Goal: Information Seeking & Learning: Learn about a topic

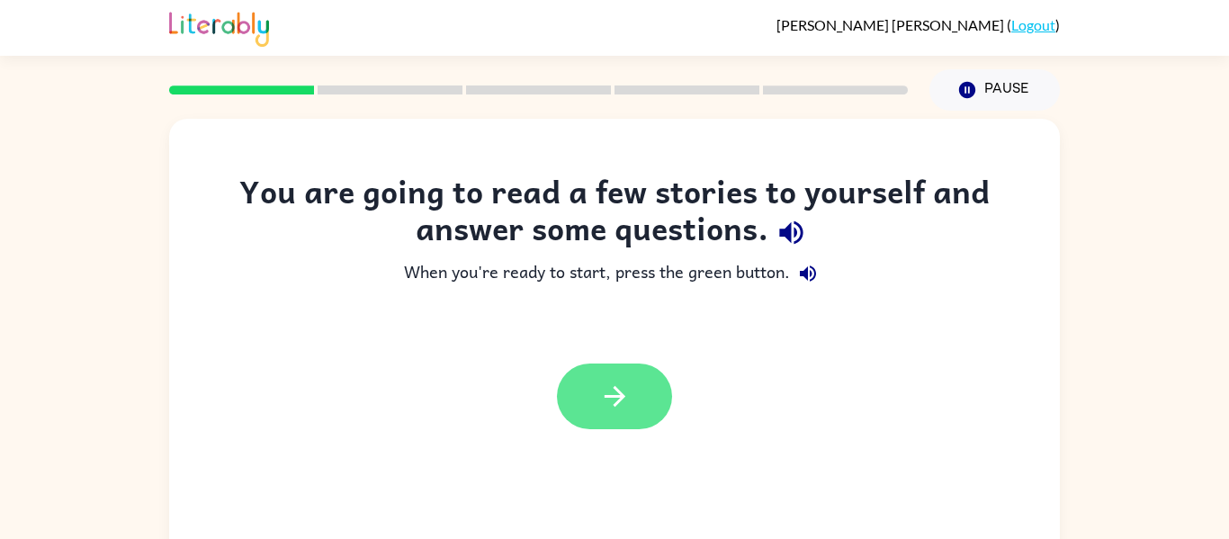
click at [614, 397] on icon "button" at bounding box center [614, 396] width 21 height 21
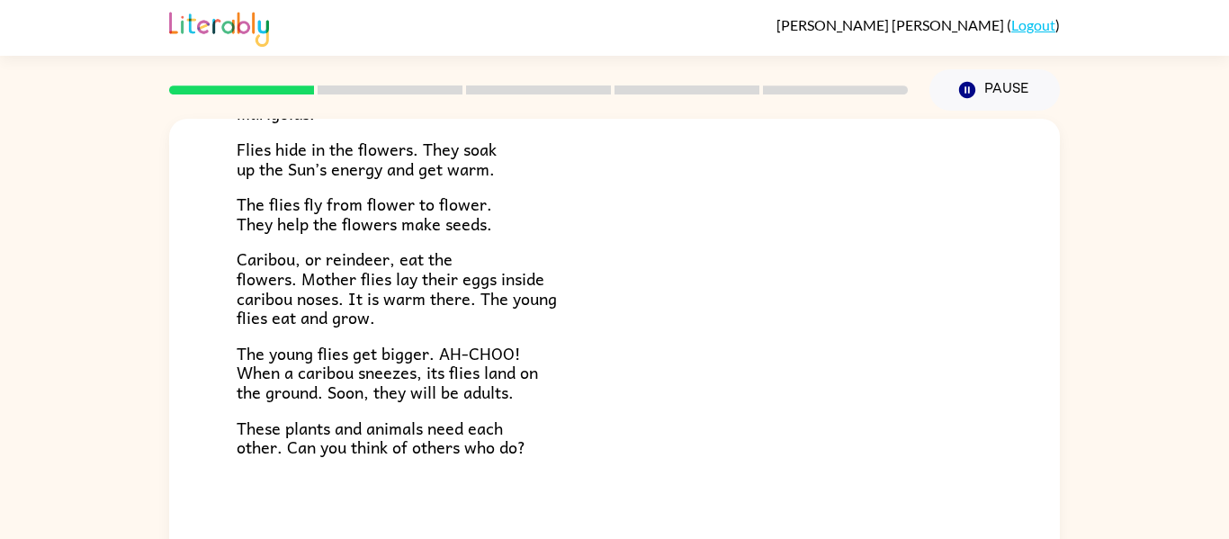
scroll to position [94, 0]
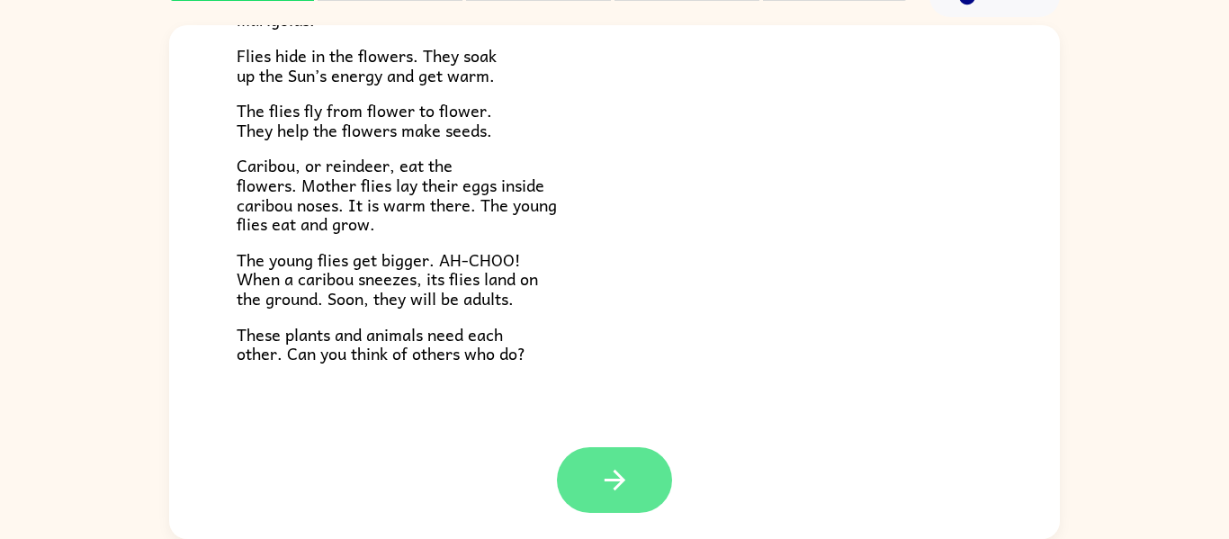
click at [618, 462] on button "button" at bounding box center [614, 480] width 115 height 66
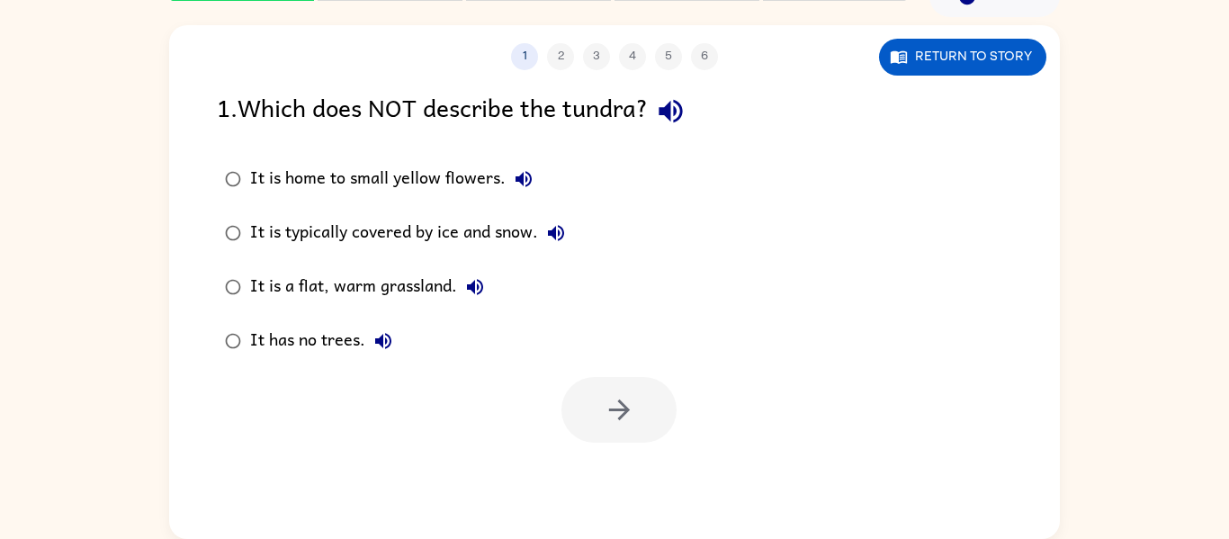
scroll to position [0, 0]
click at [682, 112] on icon "button" at bounding box center [670, 111] width 23 height 23
click at [675, 111] on icon "button" at bounding box center [670, 111] width 23 height 23
click at [516, 184] on icon "button" at bounding box center [524, 179] width 22 height 22
click at [564, 240] on icon "button" at bounding box center [556, 233] width 22 height 22
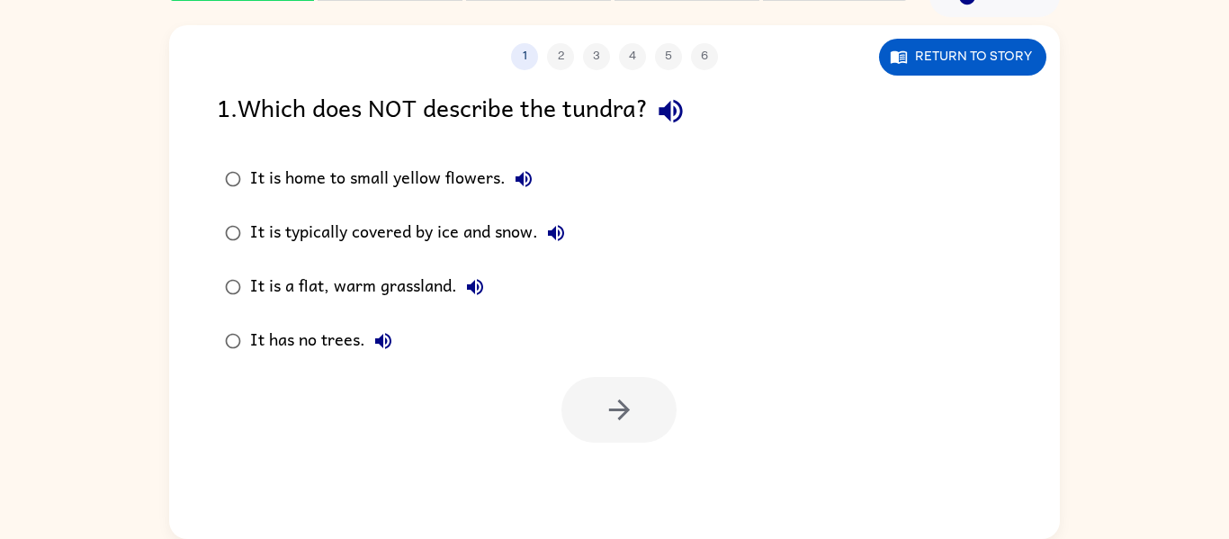
click at [474, 295] on icon "button" at bounding box center [475, 287] width 22 height 22
click at [376, 344] on icon "button" at bounding box center [383, 341] width 22 height 22
click at [610, 394] on icon "button" at bounding box center [619, 409] width 31 height 31
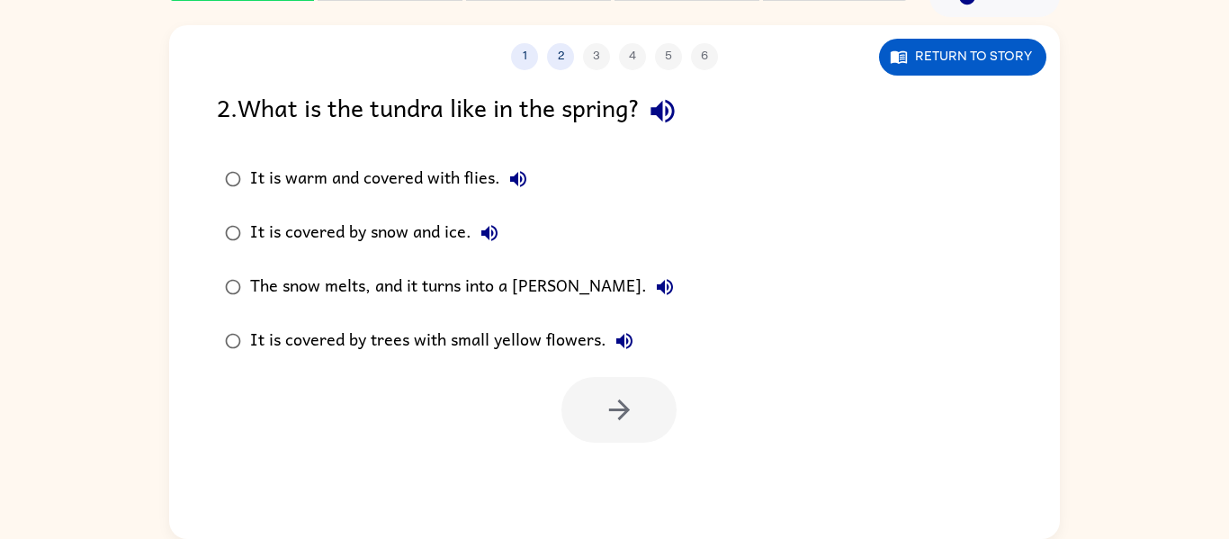
click at [678, 112] on icon "button" at bounding box center [662, 110] width 31 height 31
click at [517, 187] on icon "button" at bounding box center [518, 179] width 22 height 22
click at [484, 231] on icon "button" at bounding box center [489, 233] width 16 height 16
click at [654, 294] on icon "button" at bounding box center [665, 287] width 22 height 22
click at [628, 350] on icon "button" at bounding box center [625, 341] width 22 height 22
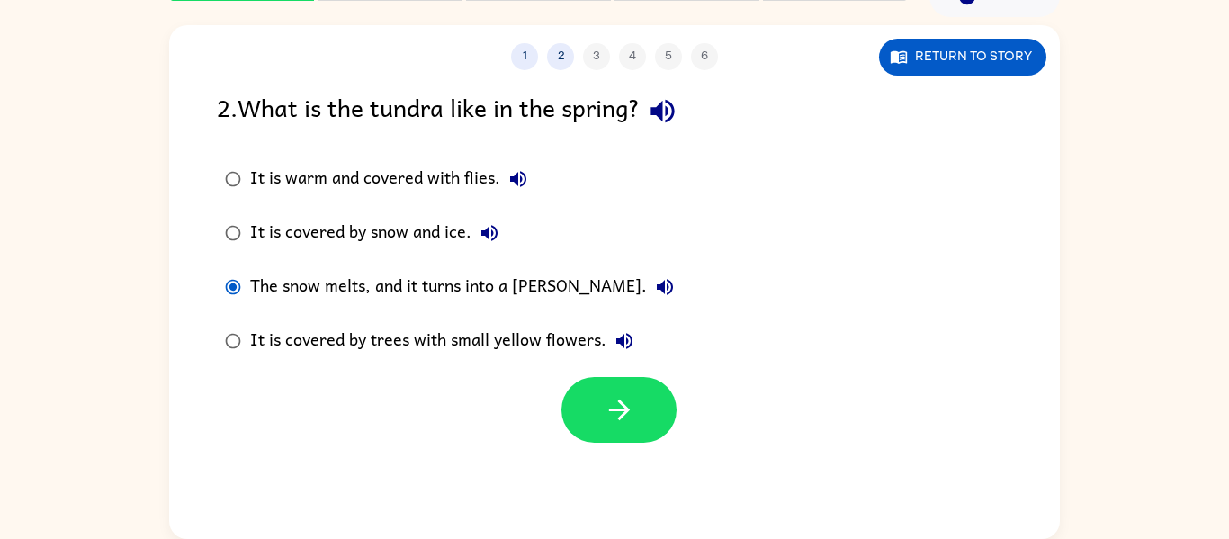
click at [603, 362] on label "It is covered by trees with small yellow flowers." at bounding box center [449, 341] width 485 height 54
click at [478, 289] on div "The snow melts, and it turns into a marsh." at bounding box center [466, 287] width 433 height 36
click at [651, 415] on button "button" at bounding box center [618, 410] width 115 height 66
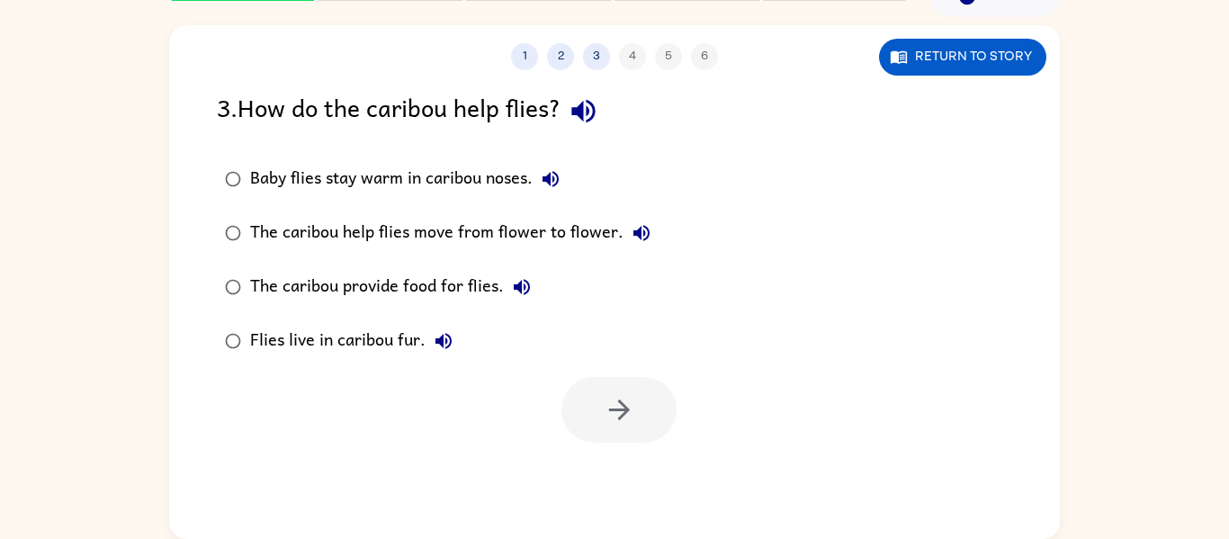
click at [599, 121] on icon "button" at bounding box center [583, 110] width 31 height 31
click at [545, 182] on icon "button" at bounding box center [551, 179] width 22 height 22
click at [640, 228] on icon "button" at bounding box center [642, 233] width 22 height 22
click at [517, 289] on icon "button" at bounding box center [522, 287] width 16 height 16
click at [441, 339] on icon "button" at bounding box center [443, 341] width 16 height 16
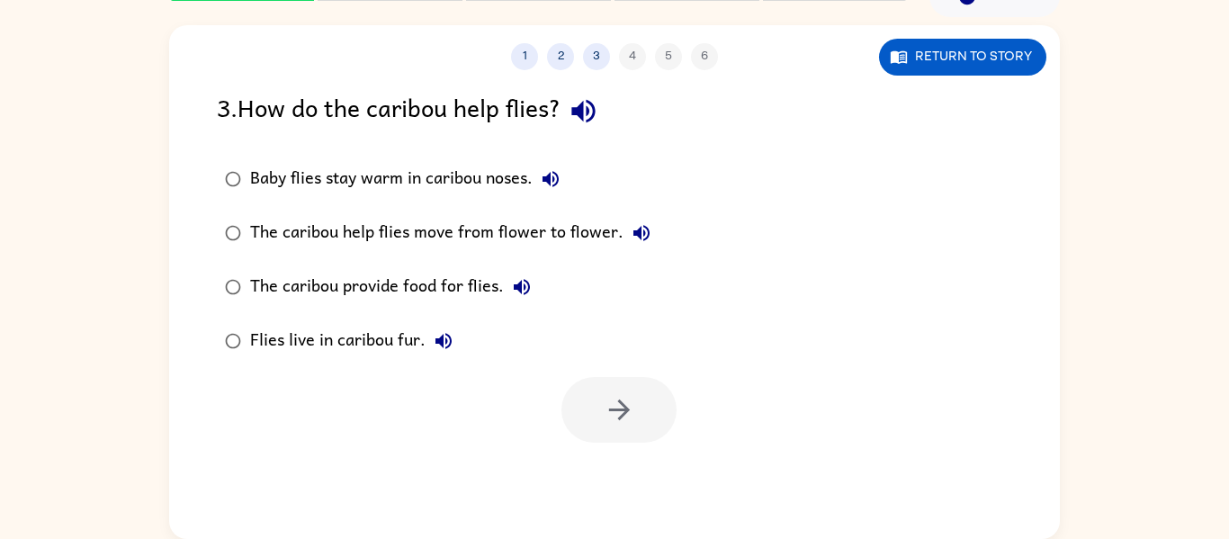
click at [254, 178] on div "Baby flies stay warm in caribou noses." at bounding box center [409, 179] width 318 height 36
click at [641, 425] on button "button" at bounding box center [618, 410] width 115 height 66
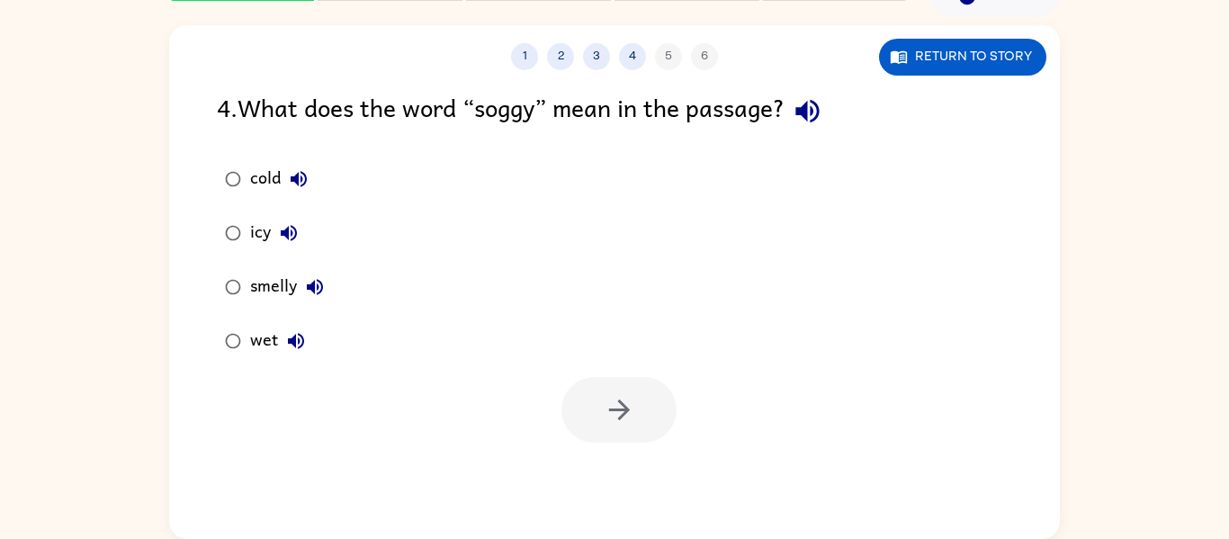
click at [820, 106] on icon "button" at bounding box center [807, 110] width 31 height 31
click at [293, 174] on icon "button" at bounding box center [299, 179] width 22 height 22
click at [300, 227] on button "icy" at bounding box center [289, 233] width 36 height 36
click at [321, 279] on icon "button" at bounding box center [315, 287] width 22 height 22
click at [291, 341] on icon "button" at bounding box center [296, 341] width 16 height 16
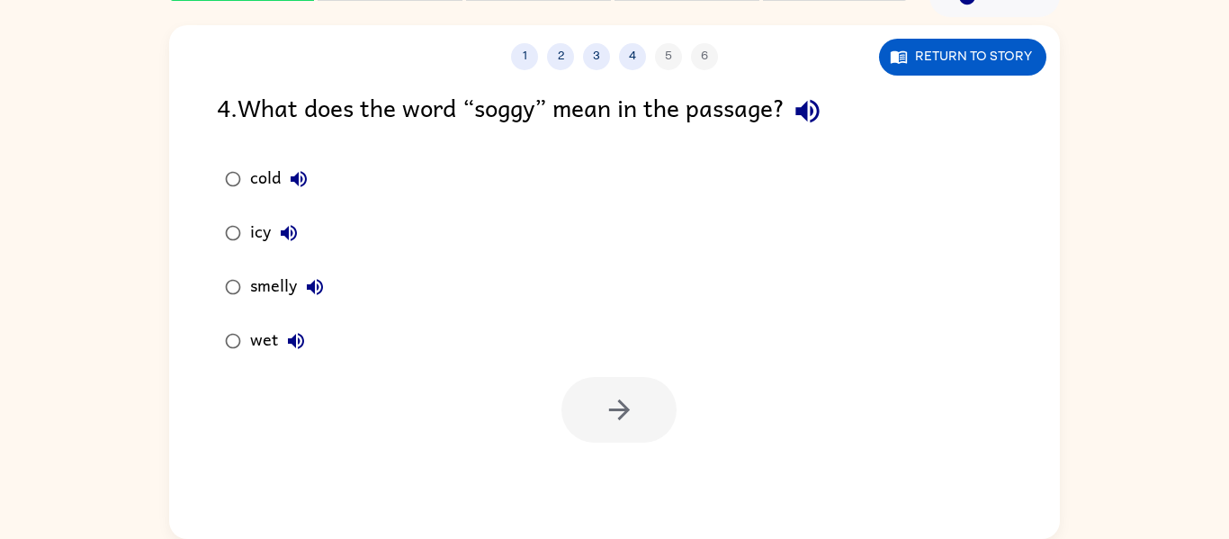
click at [255, 345] on div "wet" at bounding box center [282, 341] width 64 height 36
click at [604, 395] on icon "button" at bounding box center [619, 409] width 31 height 31
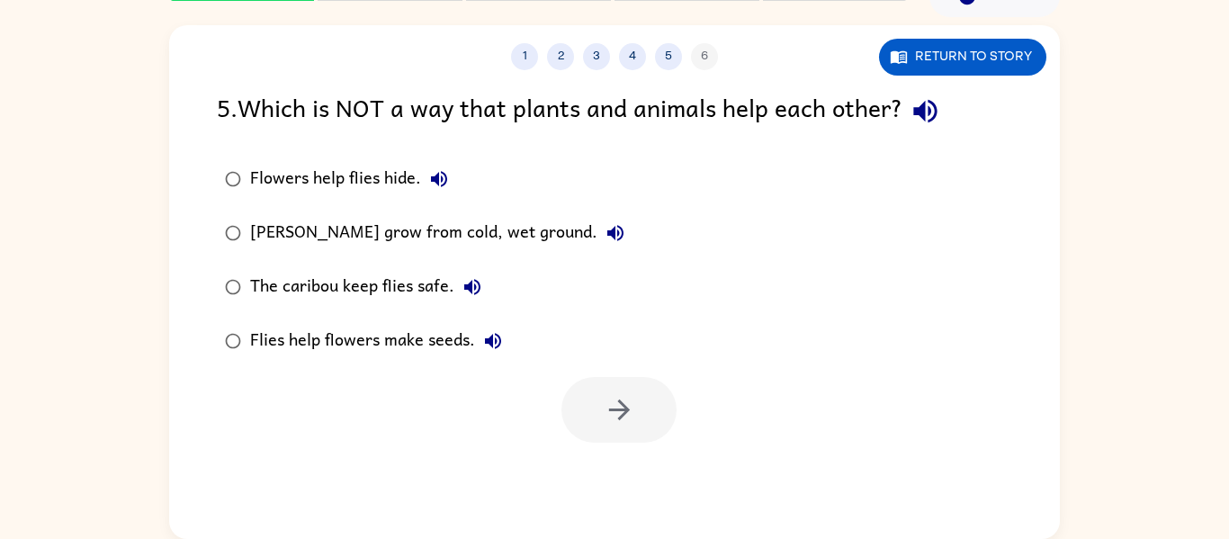
click at [426, 166] on button "Flowers help flies hide." at bounding box center [439, 179] width 36 height 36
click at [609, 233] on icon "button" at bounding box center [616, 233] width 22 height 22
click at [465, 282] on icon "button" at bounding box center [472, 287] width 22 height 22
click at [497, 343] on icon "button" at bounding box center [493, 341] width 16 height 16
click at [597, 391] on button "button" at bounding box center [618, 410] width 115 height 66
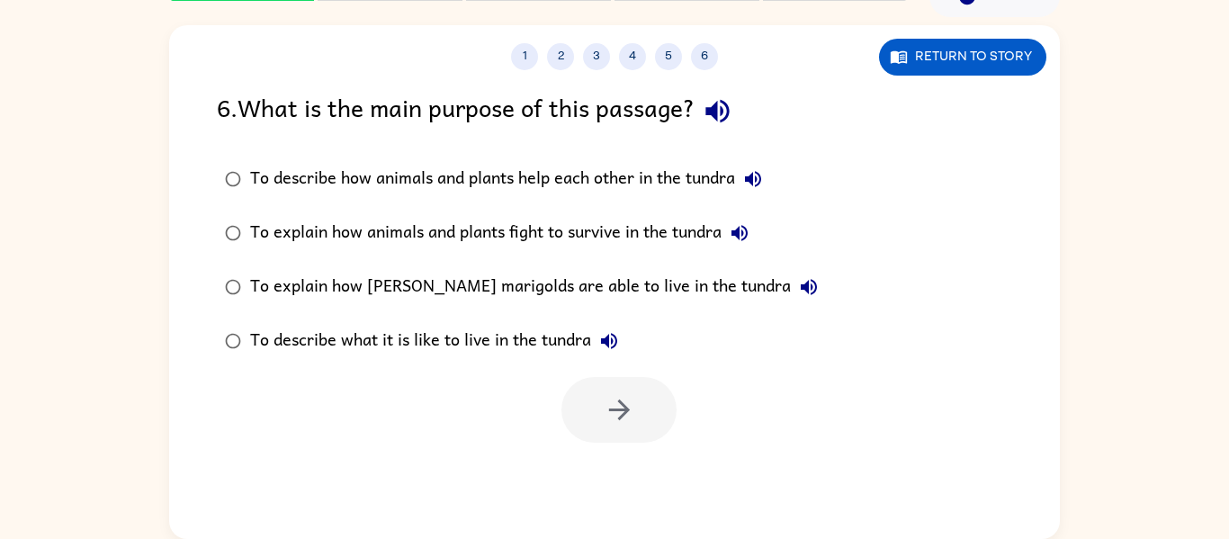
click at [727, 113] on icon "button" at bounding box center [716, 111] width 23 height 23
click at [757, 177] on icon "button" at bounding box center [753, 179] width 22 height 22
click at [747, 235] on icon "button" at bounding box center [739, 233] width 16 height 16
click at [801, 282] on icon "button" at bounding box center [809, 287] width 16 height 16
click at [609, 339] on icon "button" at bounding box center [609, 341] width 16 height 16
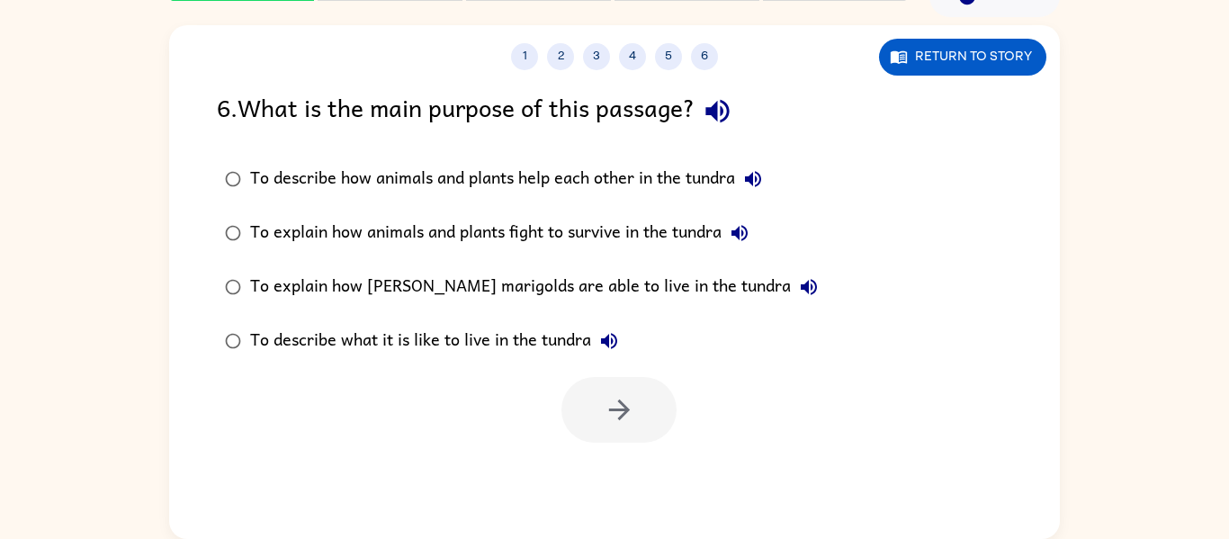
click at [551, 167] on div "To describe how animals and plants help each other in the tundra" at bounding box center [510, 179] width 521 height 36
click at [597, 397] on button "button" at bounding box center [618, 410] width 115 height 66
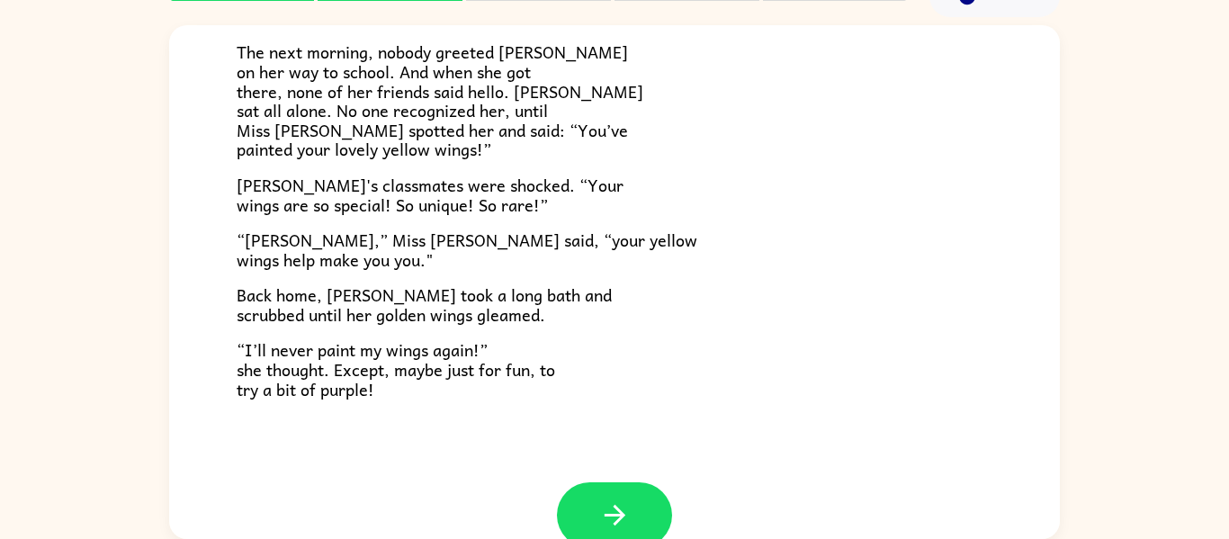
scroll to position [469, 0]
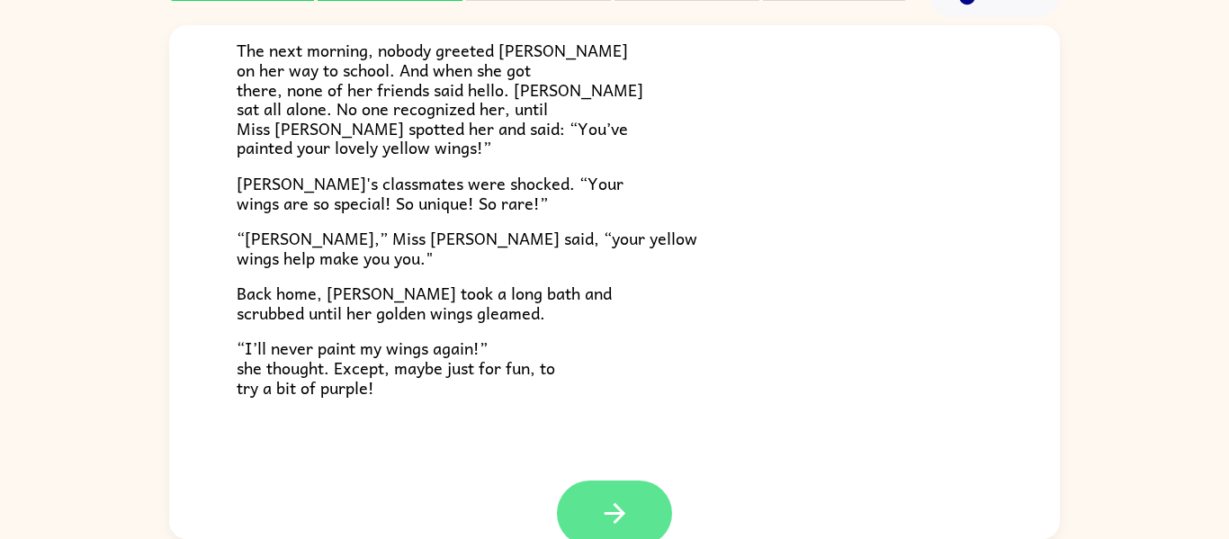
click at [587, 509] on button "button" at bounding box center [614, 513] width 115 height 66
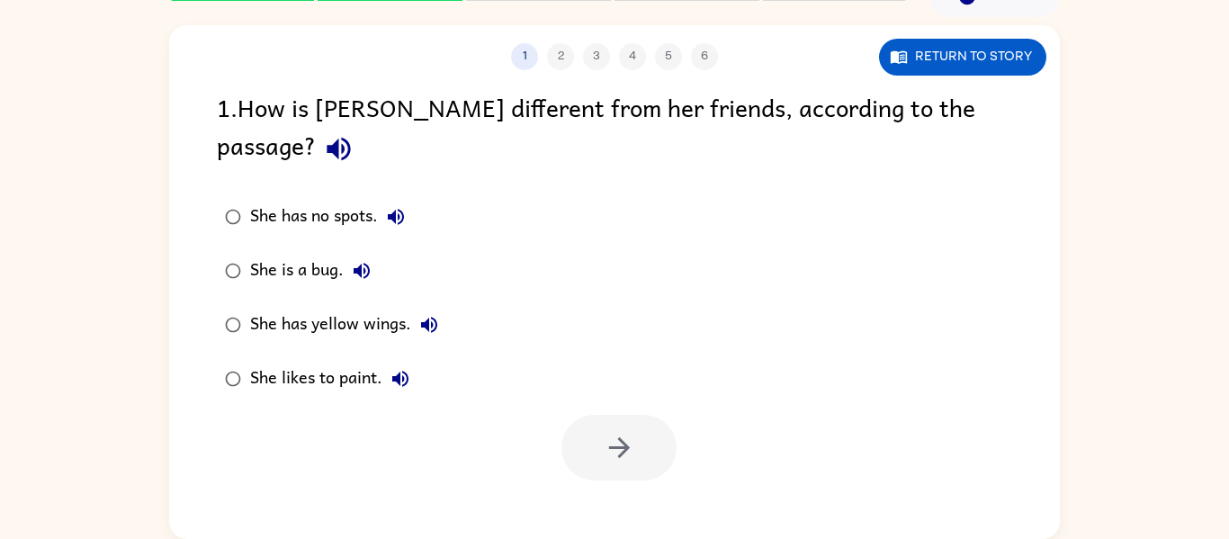
scroll to position [0, 0]
click at [354, 133] on icon "button" at bounding box center [338, 148] width 31 height 31
click at [399, 206] on icon "button" at bounding box center [396, 217] width 22 height 22
click at [363, 260] on icon "button" at bounding box center [362, 271] width 22 height 22
click at [429, 314] on icon "button" at bounding box center [429, 325] width 22 height 22
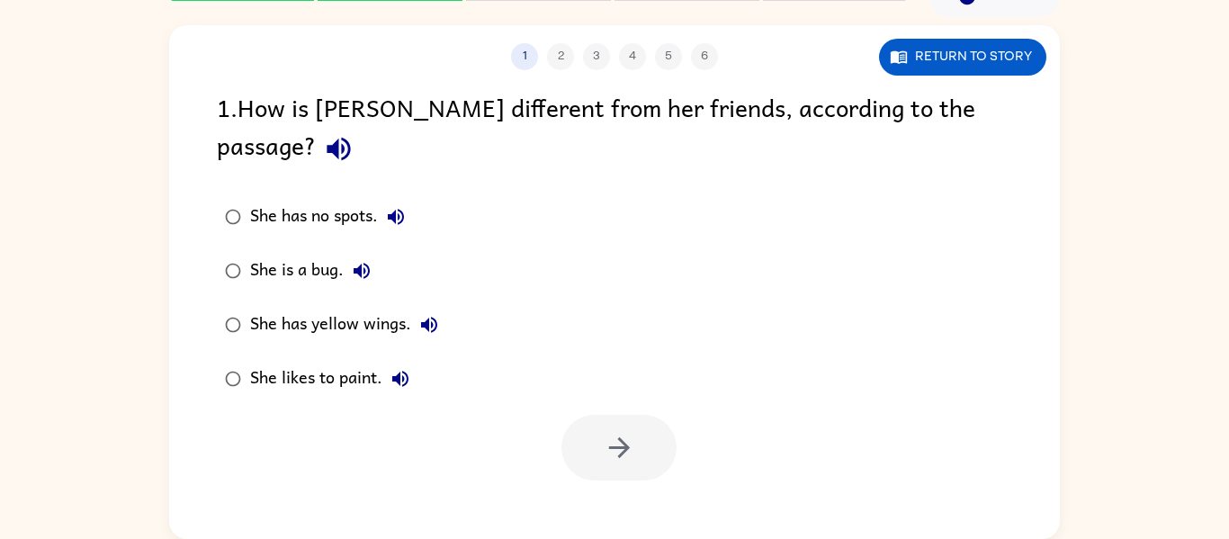
click at [399, 371] on icon "button" at bounding box center [400, 379] width 16 height 16
click at [589, 415] on button "button" at bounding box center [618, 448] width 115 height 66
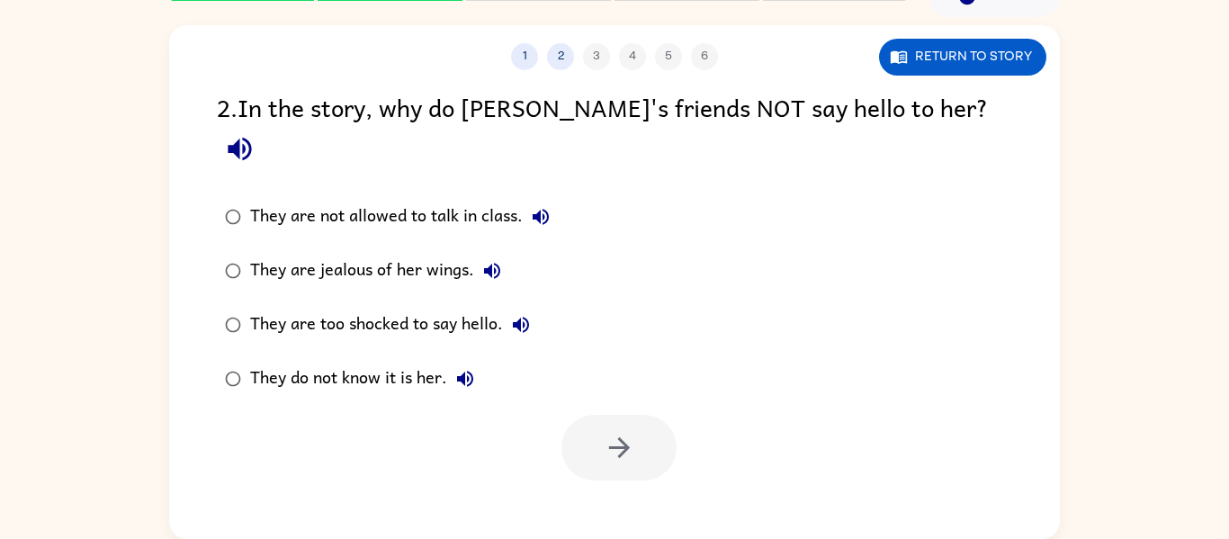
click at [540, 209] on icon "button" at bounding box center [541, 217] width 16 height 16
click at [263, 126] on button "button" at bounding box center [240, 149] width 46 height 46
click at [542, 206] on icon "button" at bounding box center [541, 217] width 22 height 22
click at [496, 260] on icon "button" at bounding box center [492, 271] width 22 height 22
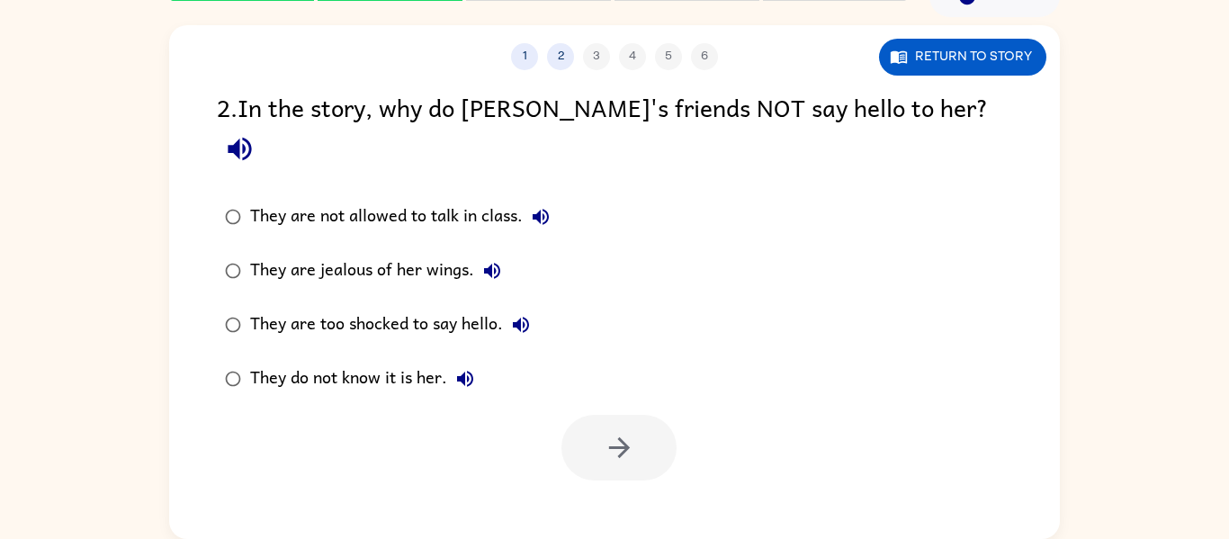
click at [524, 317] on icon "button" at bounding box center [521, 325] width 16 height 16
click at [464, 371] on icon "button" at bounding box center [465, 379] width 16 height 16
click at [415, 361] on div "They do not know it is her." at bounding box center [366, 379] width 233 height 36
click at [586, 415] on button "button" at bounding box center [618, 448] width 115 height 66
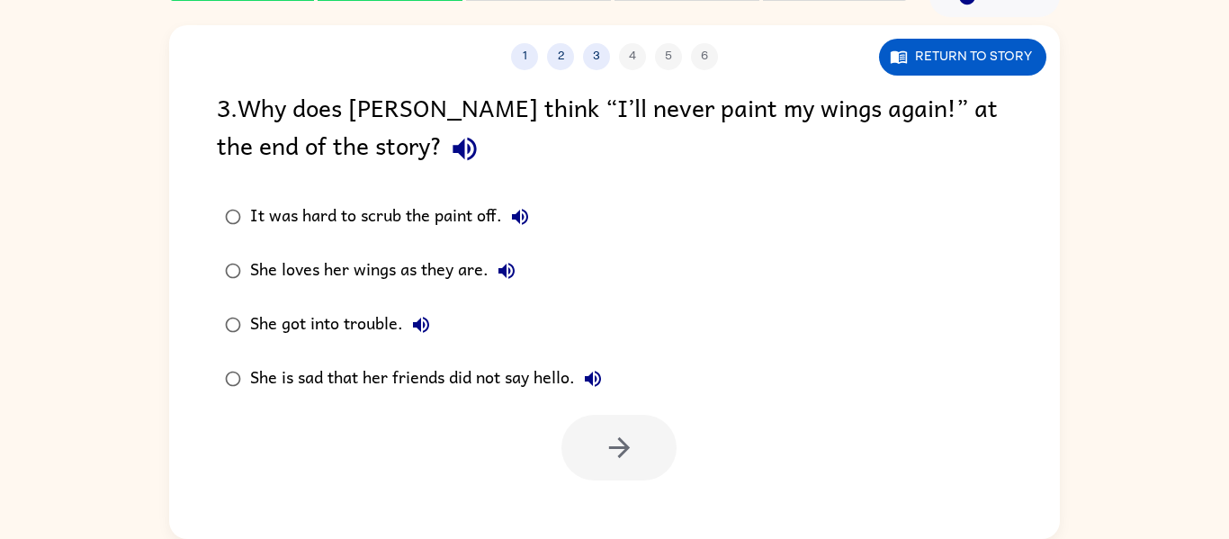
click at [449, 147] on icon "button" at bounding box center [464, 148] width 31 height 31
click at [526, 215] on icon "button" at bounding box center [520, 217] width 22 height 22
click at [504, 274] on icon "button" at bounding box center [506, 271] width 16 height 16
click at [419, 326] on icon "button" at bounding box center [421, 325] width 16 height 16
click at [604, 383] on icon "button" at bounding box center [593, 379] width 22 height 22
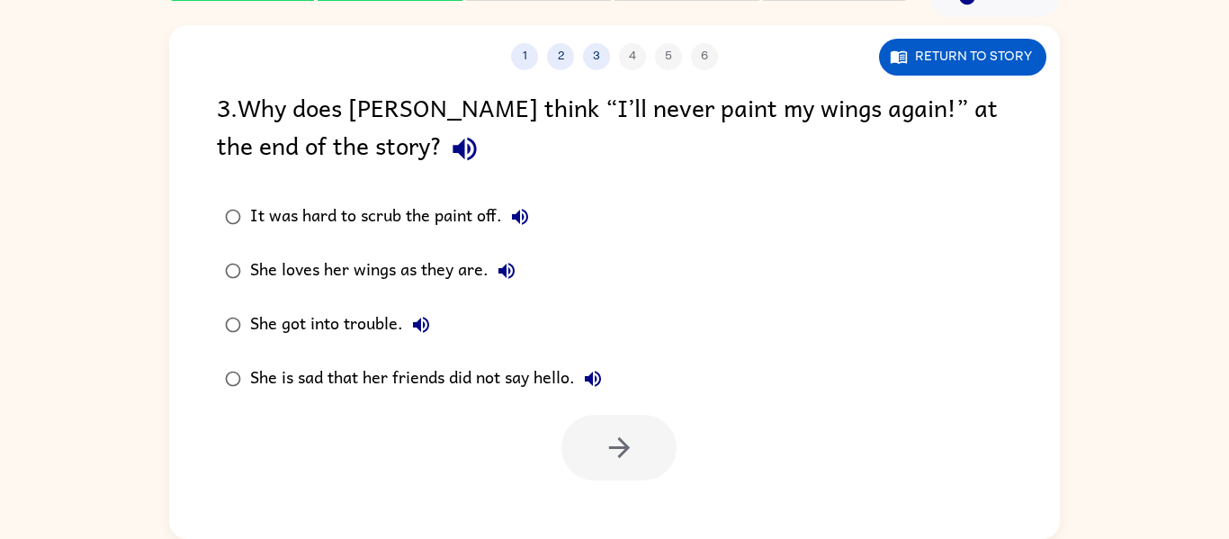
click at [520, 212] on icon "button" at bounding box center [520, 217] width 16 height 16
click at [446, 212] on div "It was hard to scrub the paint off." at bounding box center [394, 217] width 288 height 36
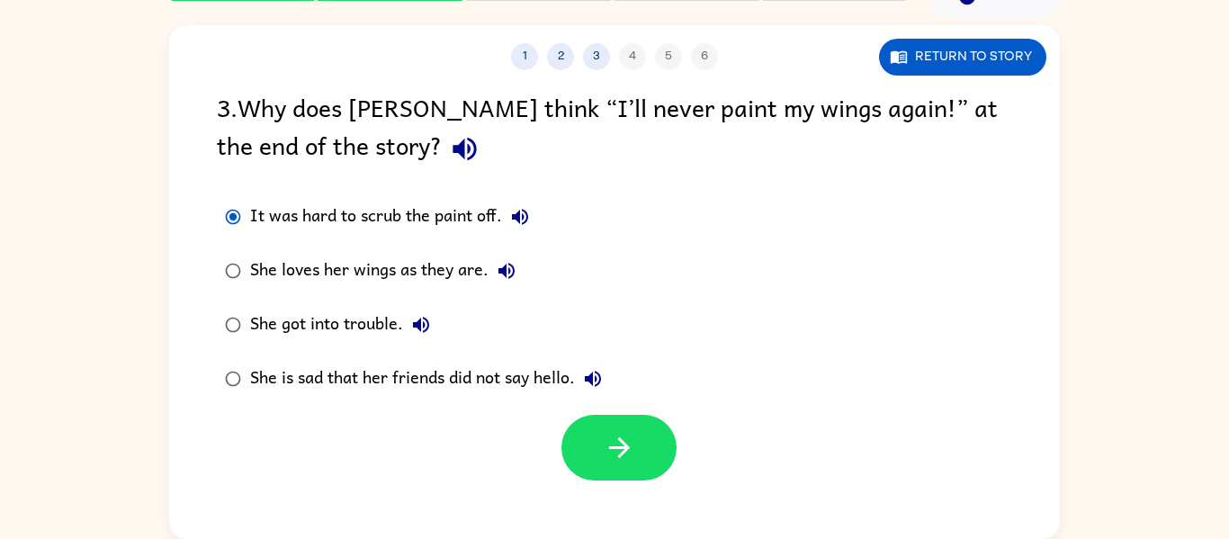
click at [498, 271] on icon "button" at bounding box center [507, 271] width 22 height 22
click at [436, 269] on div "She loves her wings as they are." at bounding box center [387, 271] width 274 height 36
click at [593, 435] on button "button" at bounding box center [618, 448] width 115 height 66
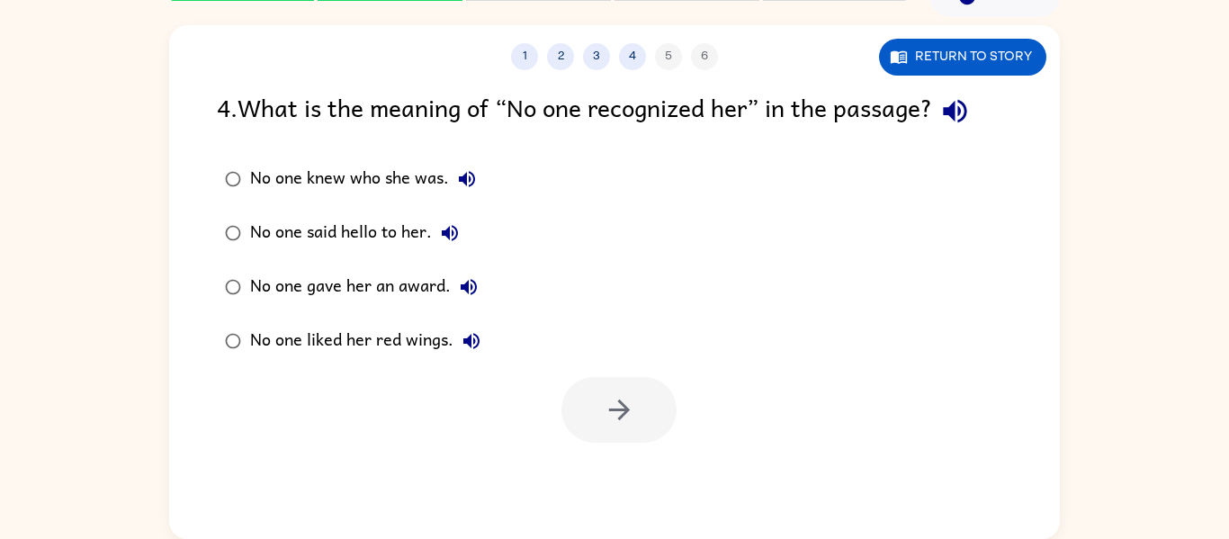
click at [966, 108] on icon "button" at bounding box center [954, 111] width 23 height 23
click at [466, 181] on icon "button" at bounding box center [467, 179] width 16 height 16
click at [451, 225] on icon "button" at bounding box center [450, 233] width 22 height 22
click at [472, 272] on button "No one gave her an award." at bounding box center [469, 287] width 36 height 36
click at [476, 345] on icon "button" at bounding box center [471, 341] width 16 height 16
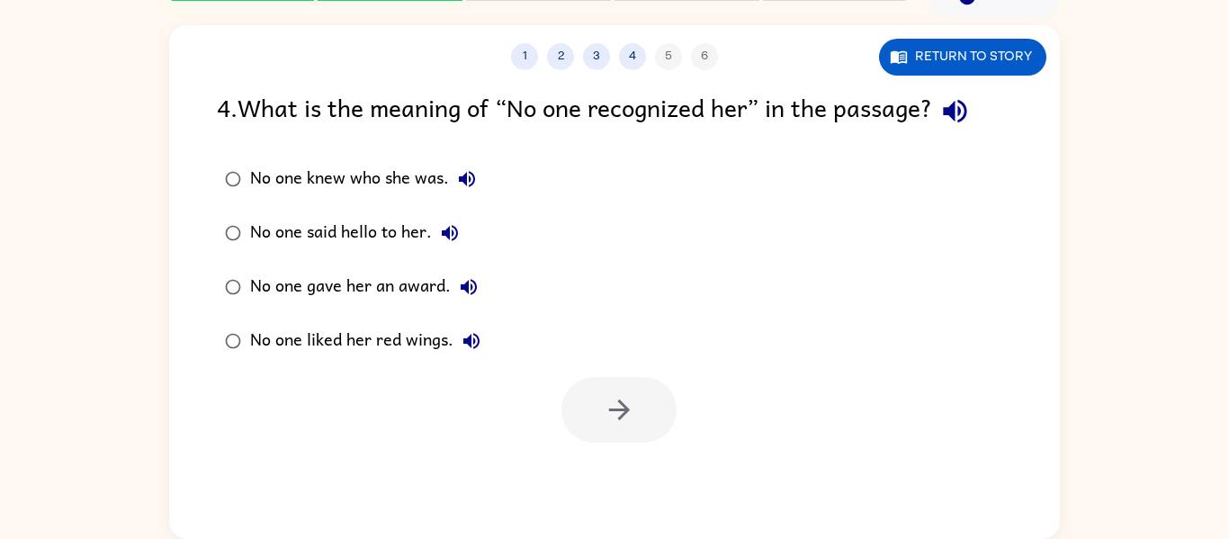
click at [332, 185] on div "No one knew who she was." at bounding box center [367, 179] width 235 height 36
click at [584, 396] on button "button" at bounding box center [618, 410] width 115 height 66
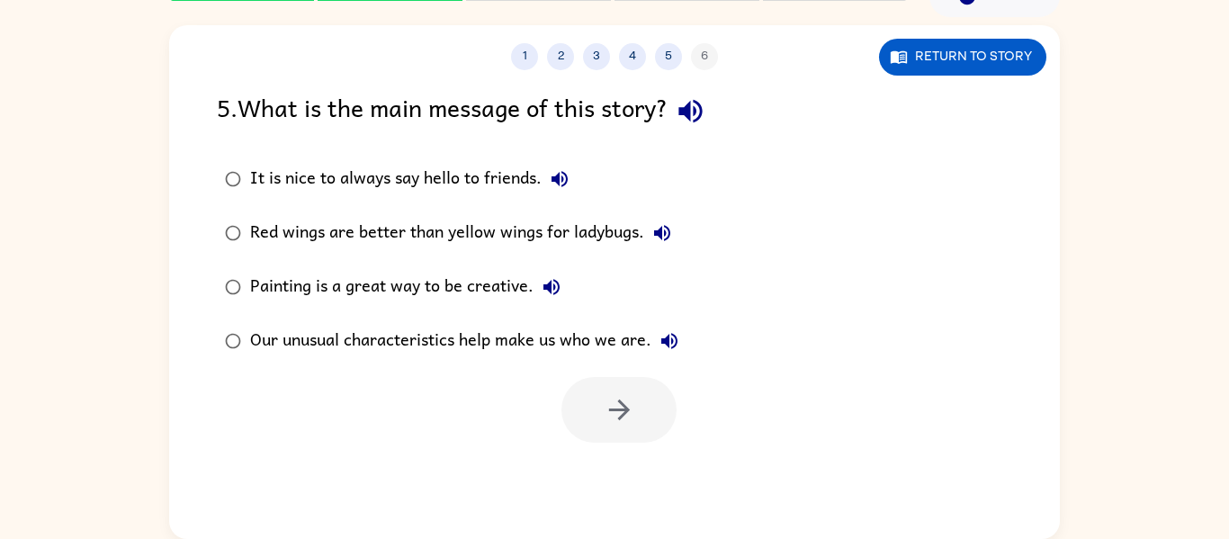
click at [703, 115] on icon "button" at bounding box center [690, 110] width 31 height 31
click at [552, 184] on icon "button" at bounding box center [560, 179] width 22 height 22
click at [652, 229] on icon "button" at bounding box center [662, 233] width 22 height 22
click at [551, 287] on icon "button" at bounding box center [552, 287] width 22 height 22
click at [666, 338] on icon "button" at bounding box center [669, 341] width 16 height 16
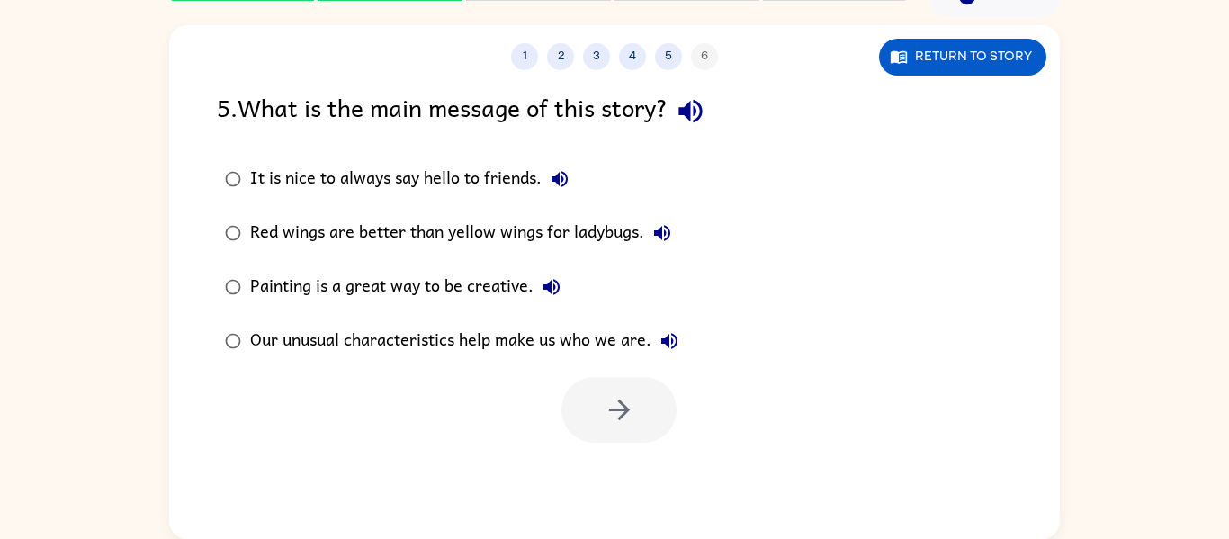
click at [614, 340] on div "Our unusual characteristics help make us who we are." at bounding box center [468, 341] width 437 height 36
click at [626, 397] on icon "button" at bounding box center [619, 409] width 31 height 31
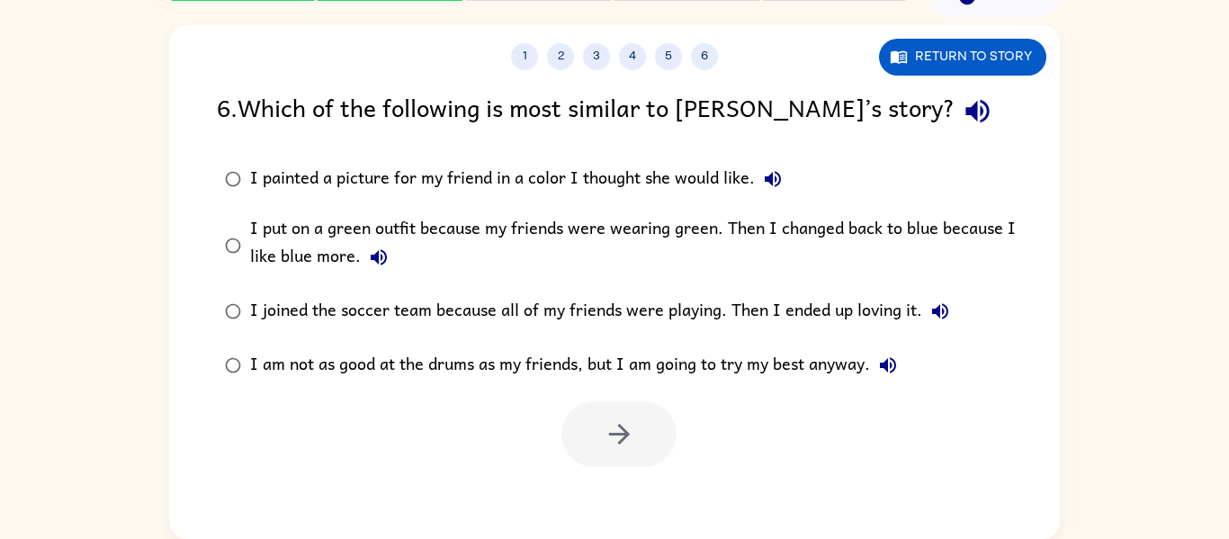
click at [962, 106] on icon "button" at bounding box center [977, 110] width 31 height 31
click at [778, 184] on icon "button" at bounding box center [773, 179] width 16 height 16
click at [368, 254] on icon "button" at bounding box center [379, 257] width 22 height 22
click at [943, 310] on icon "button" at bounding box center [940, 311] width 22 height 22
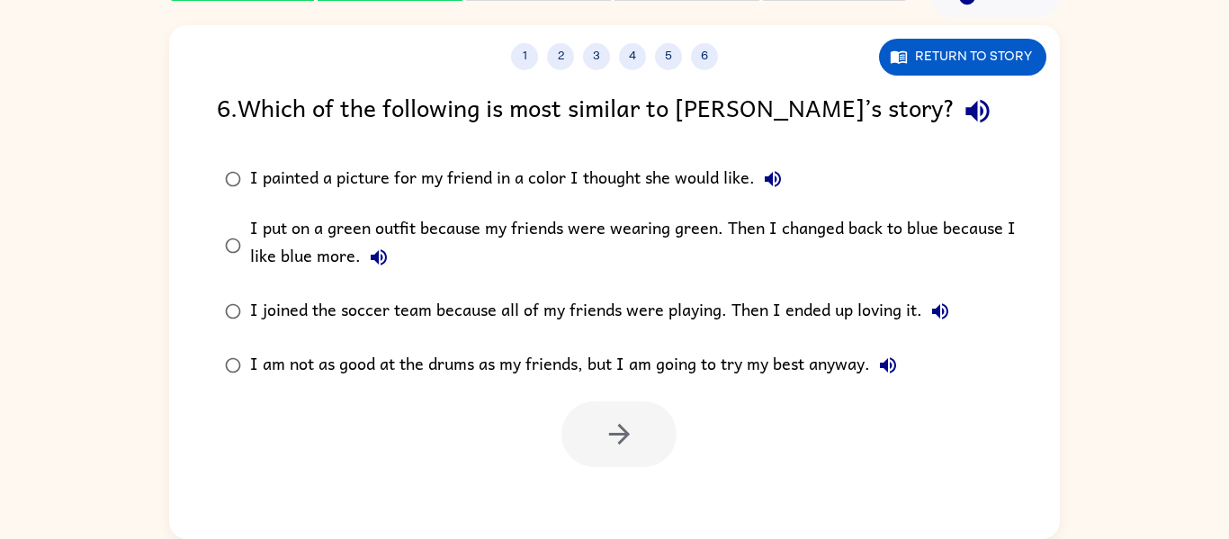
click at [889, 363] on icon "button" at bounding box center [888, 365] width 16 height 16
click at [304, 253] on div "I put on a green outfit because my friends were wearing green. Then I changed b…" at bounding box center [643, 245] width 786 height 60
click at [625, 426] on icon "button" at bounding box center [619, 433] width 31 height 31
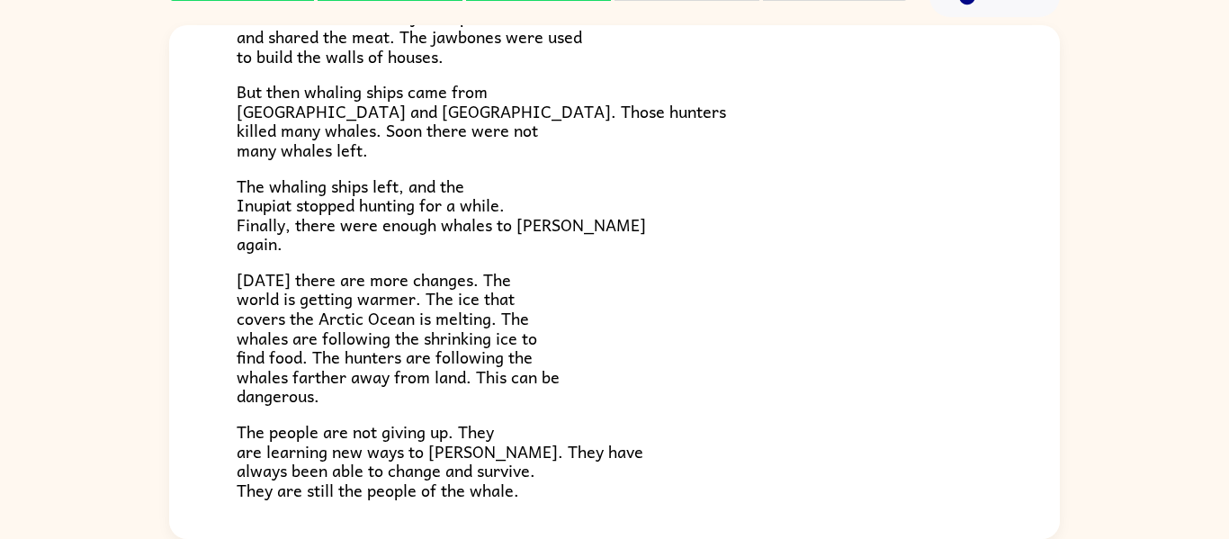
scroll to position [486, 0]
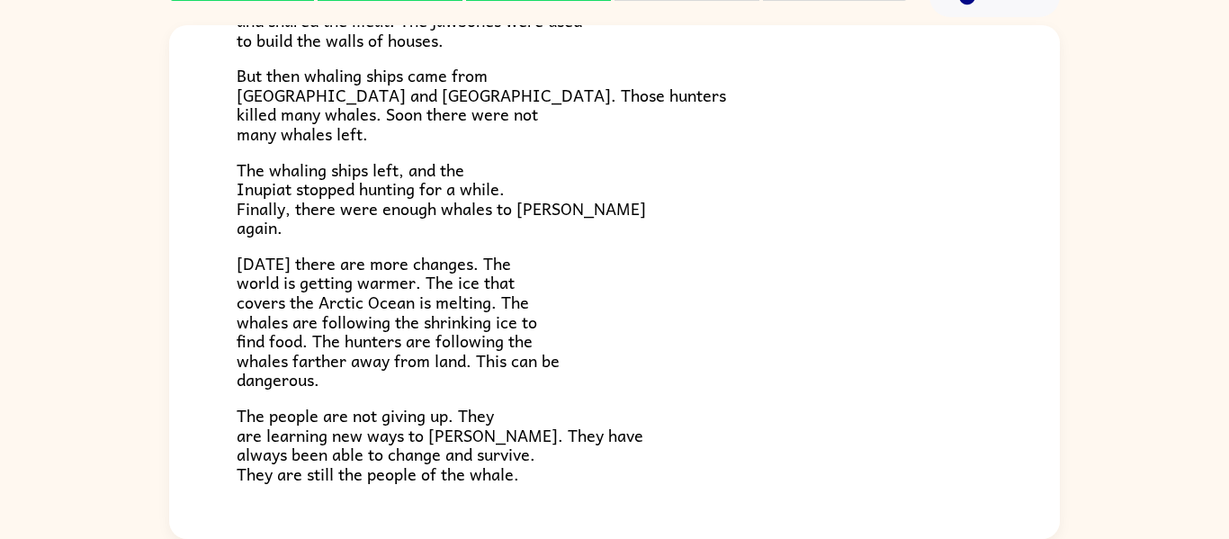
click at [485, 479] on span "The people are not giving up. They are learning new ways to hunt. They have alw…" at bounding box center [440, 444] width 407 height 85
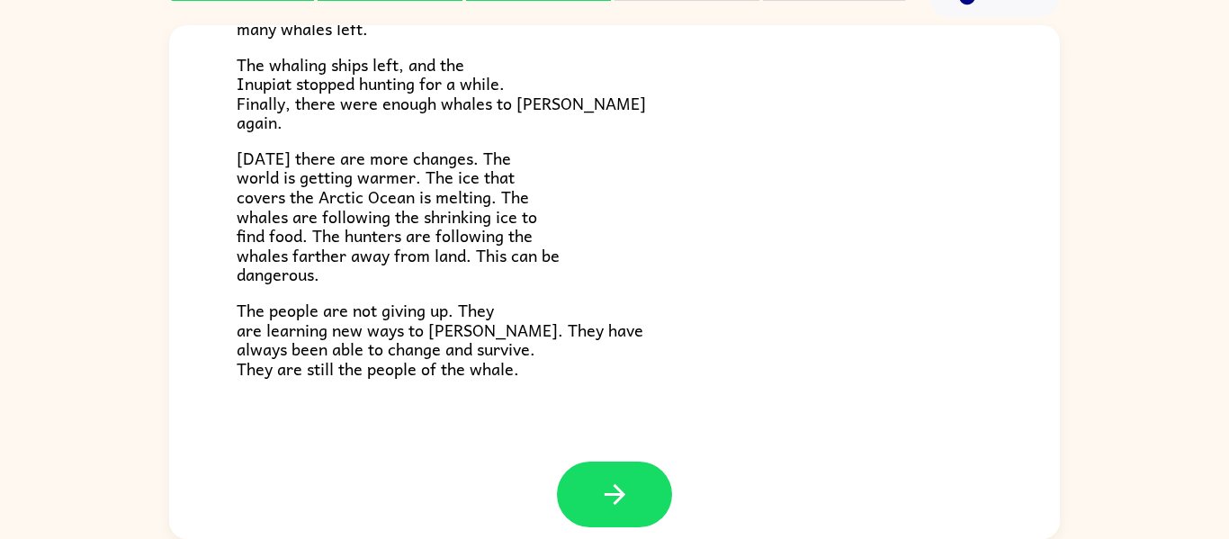
scroll to position [599, 0]
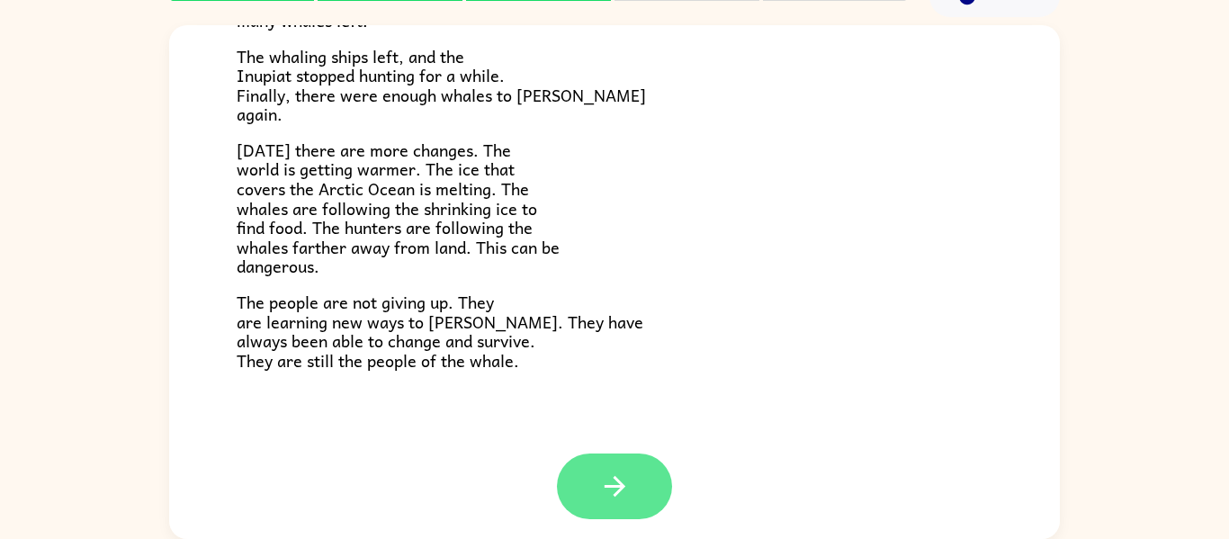
click at [578, 490] on button "button" at bounding box center [614, 486] width 115 height 66
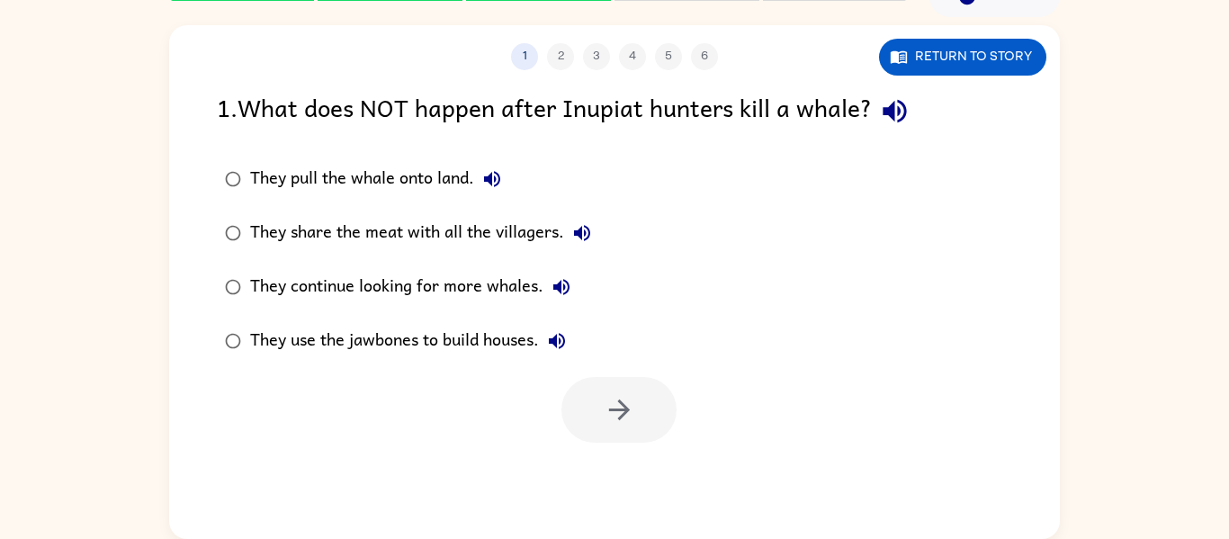
scroll to position [0, 0]
click at [895, 99] on icon "button" at bounding box center [894, 110] width 31 height 31
click at [497, 169] on icon "button" at bounding box center [492, 179] width 22 height 22
click at [580, 238] on icon "button" at bounding box center [582, 233] width 22 height 22
click at [559, 285] on icon "button" at bounding box center [561, 287] width 16 height 16
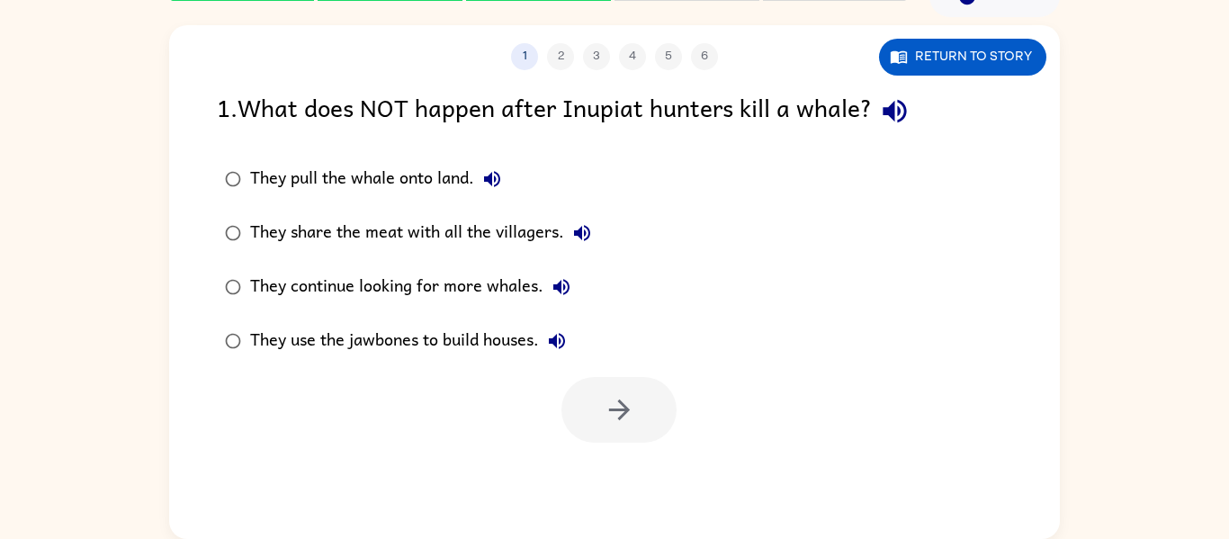
click at [568, 343] on icon "button" at bounding box center [557, 341] width 22 height 22
click at [287, 225] on div "They share the meat with all the villagers." at bounding box center [425, 233] width 350 height 36
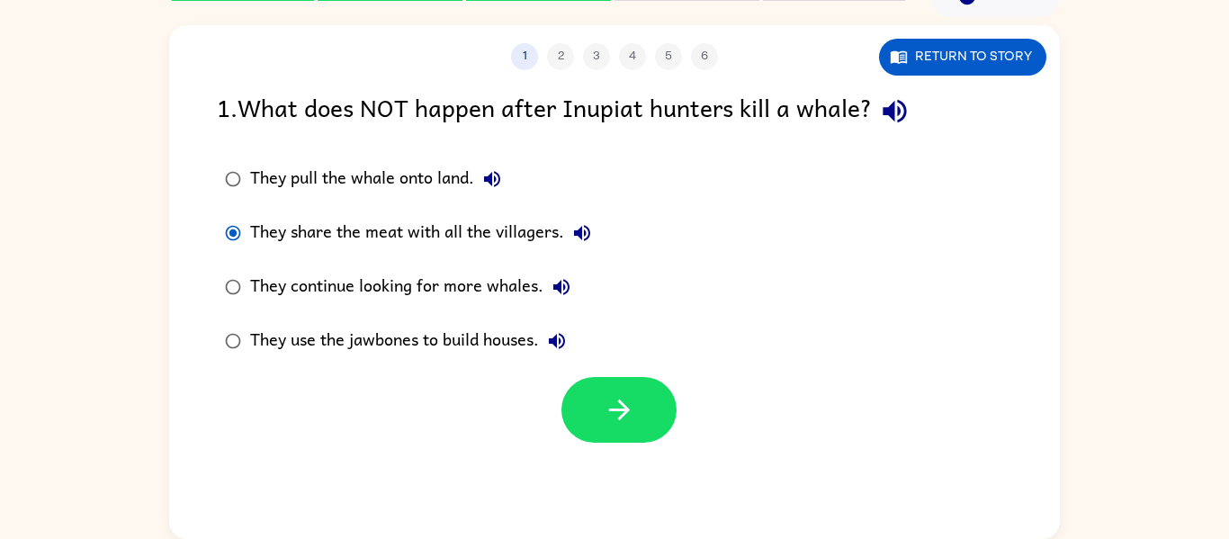
click at [324, 289] on div "They continue looking for more whales." at bounding box center [414, 287] width 329 height 36
click at [620, 403] on icon "button" at bounding box center [618, 409] width 21 height 21
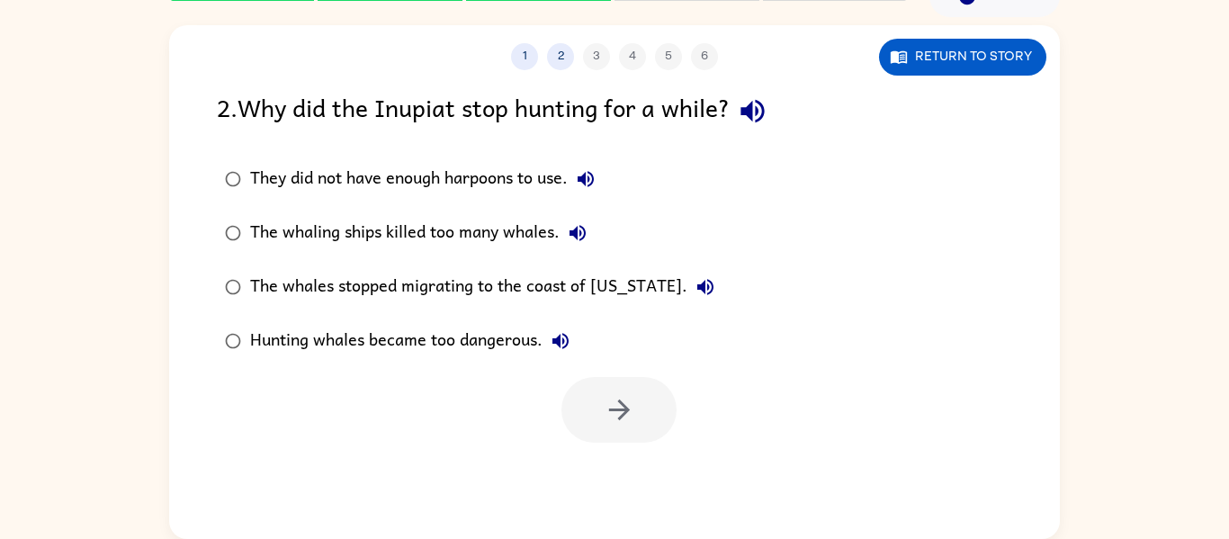
click at [760, 112] on icon "button" at bounding box center [752, 110] width 31 height 31
click at [589, 178] on icon "button" at bounding box center [586, 179] width 22 height 22
click at [581, 226] on icon "button" at bounding box center [577, 233] width 16 height 16
click at [687, 284] on button "The whales stopped migrating to the coast of Alaska." at bounding box center [705, 287] width 36 height 36
click at [558, 339] on icon "button" at bounding box center [560, 341] width 16 height 16
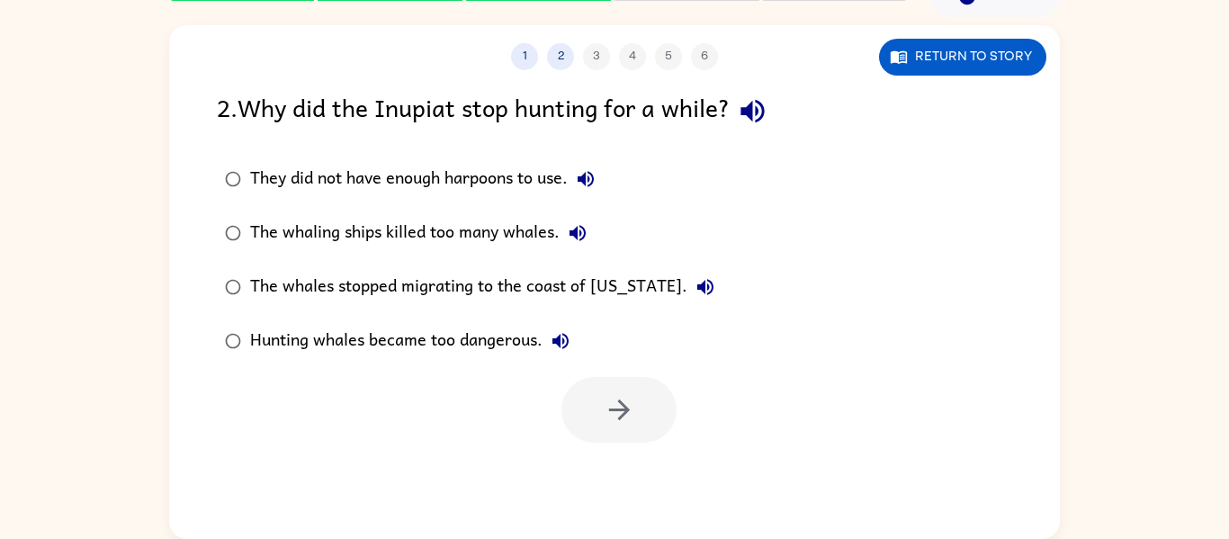
click at [491, 228] on div "The whaling ships killed too many whales." at bounding box center [422, 233] width 345 height 36
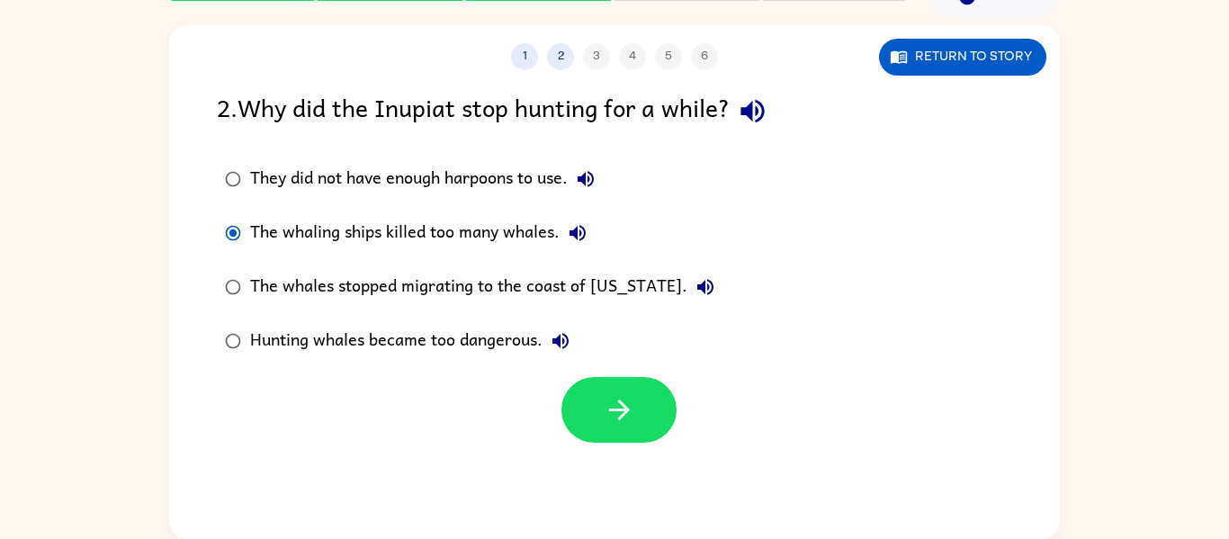
click at [588, 228] on icon "button" at bounding box center [578, 233] width 22 height 22
click at [643, 408] on button "button" at bounding box center [618, 410] width 115 height 66
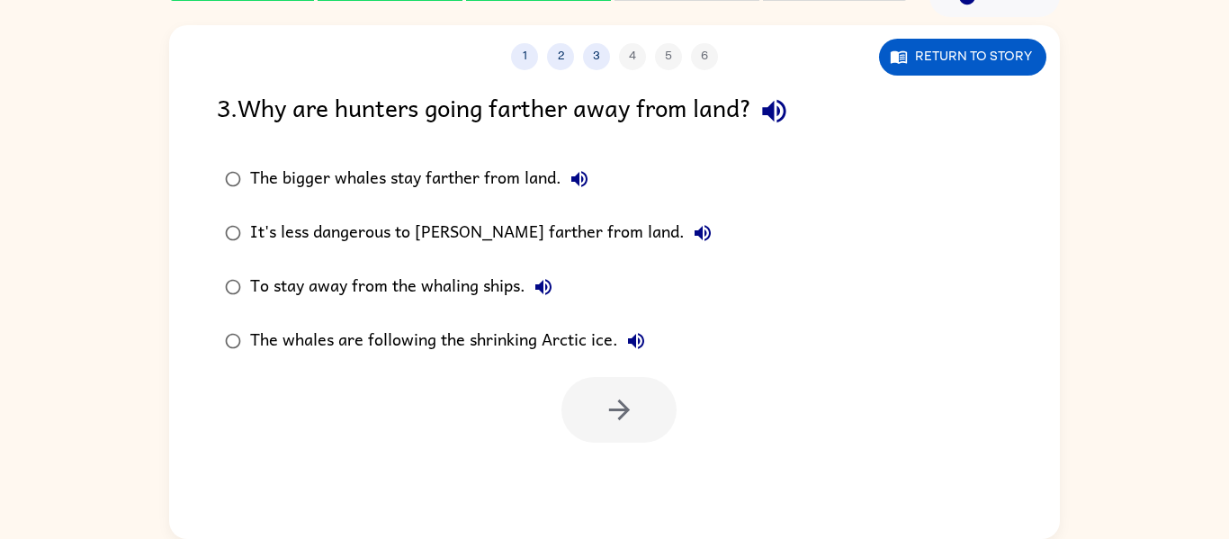
click at [581, 192] on button "The bigger whales stay farther from land." at bounding box center [579, 179] width 36 height 36
click at [790, 112] on icon "button" at bounding box center [773, 110] width 31 height 31
click at [569, 177] on icon "button" at bounding box center [580, 179] width 22 height 22
click at [692, 224] on icon "button" at bounding box center [703, 233] width 22 height 22
click at [535, 285] on icon "button" at bounding box center [544, 287] width 22 height 22
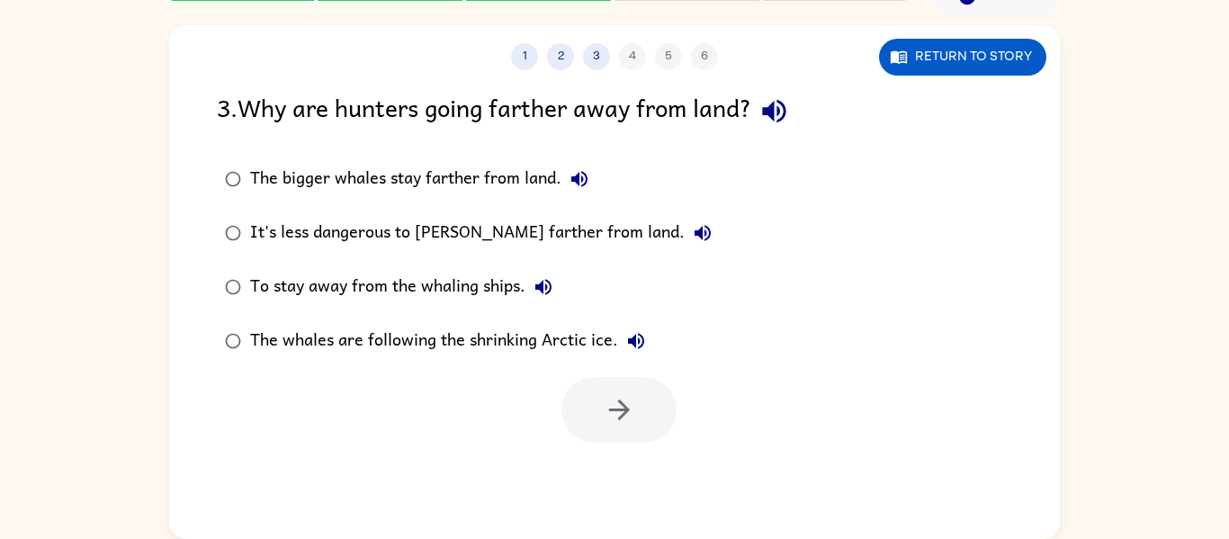
click at [632, 341] on icon "button" at bounding box center [636, 341] width 16 height 16
click at [557, 340] on div "The whales are following the shrinking Arctic ice." at bounding box center [452, 341] width 404 height 36
click at [665, 428] on button "button" at bounding box center [618, 410] width 115 height 66
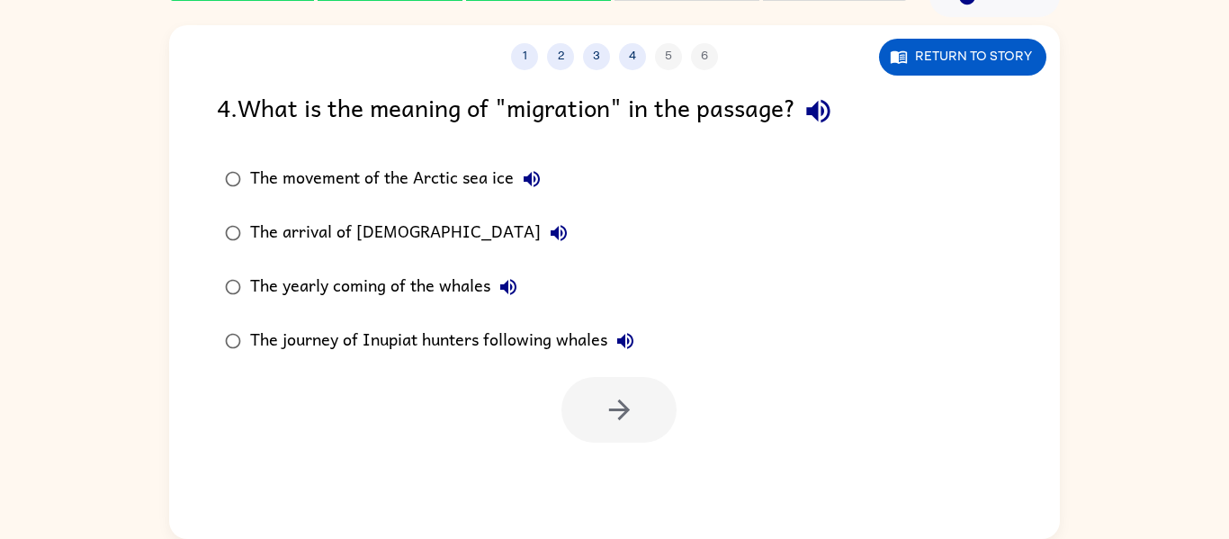
click at [685, 106] on div "4 . What is the meaning of "migration" in the passage?" at bounding box center [614, 111] width 795 height 46
click at [829, 116] on icon "button" at bounding box center [817, 111] width 23 height 23
click at [528, 176] on icon "button" at bounding box center [532, 179] width 16 height 16
click at [548, 239] on icon "button" at bounding box center [559, 233] width 22 height 22
click at [506, 282] on icon "button" at bounding box center [508, 287] width 22 height 22
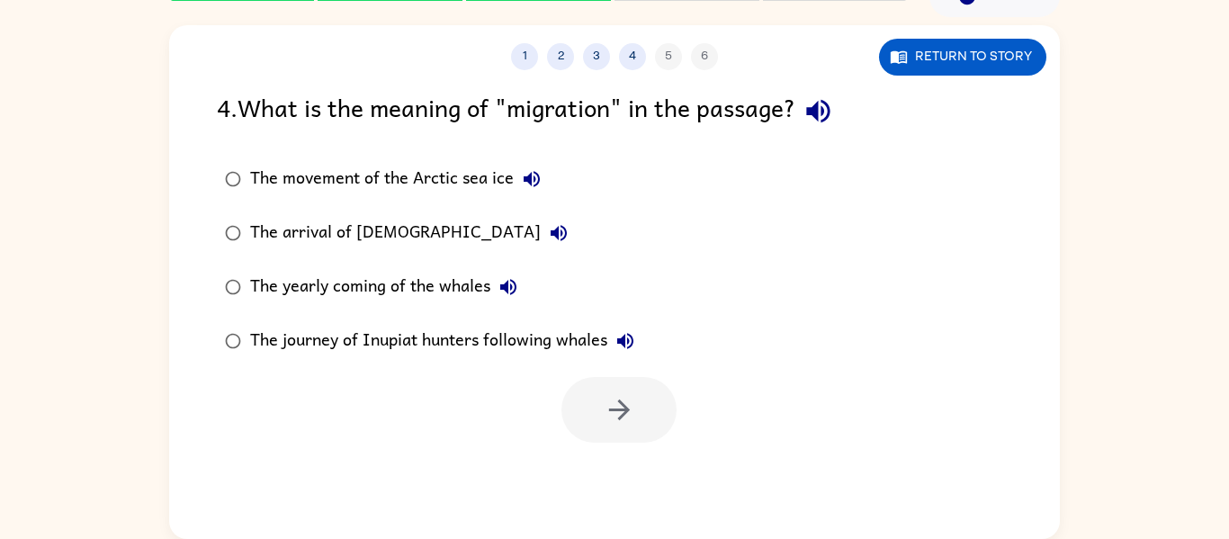
click at [625, 340] on icon "button" at bounding box center [625, 341] width 16 height 16
click at [470, 348] on div "The journey of Inupiat hunters following whales" at bounding box center [446, 341] width 393 height 36
click at [608, 381] on button "button" at bounding box center [618, 410] width 115 height 66
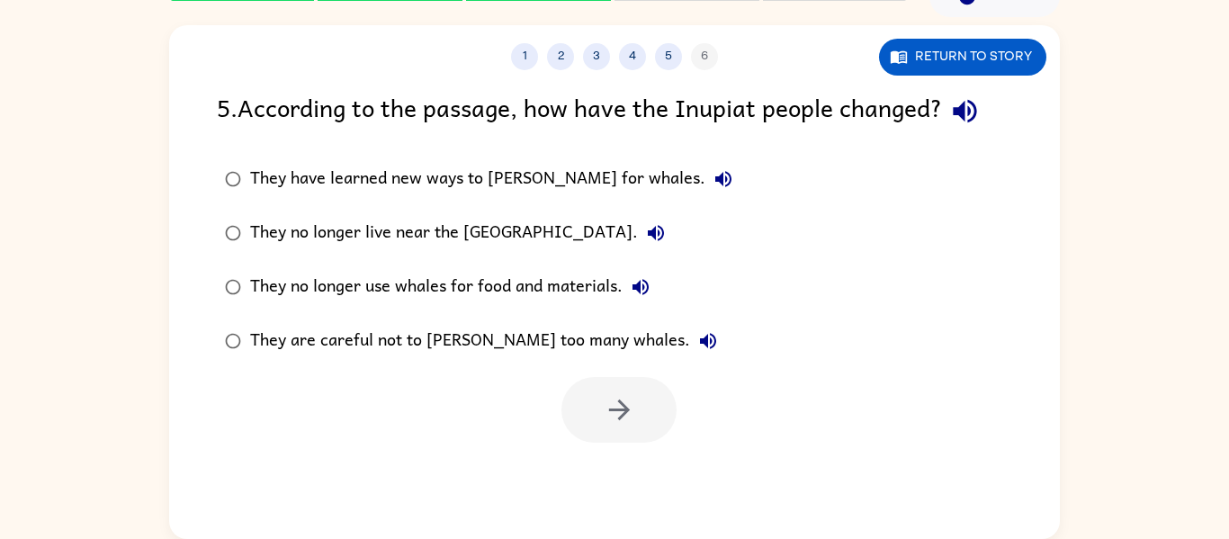
click at [712, 179] on icon "button" at bounding box center [723, 179] width 22 height 22
click at [638, 220] on button "They no longer live near the Arctic Ocean." at bounding box center [656, 233] width 36 height 36
click at [954, 106] on icon "button" at bounding box center [964, 110] width 31 height 31
click at [715, 178] on icon "button" at bounding box center [723, 179] width 16 height 16
click at [648, 234] on icon "button" at bounding box center [656, 233] width 16 height 16
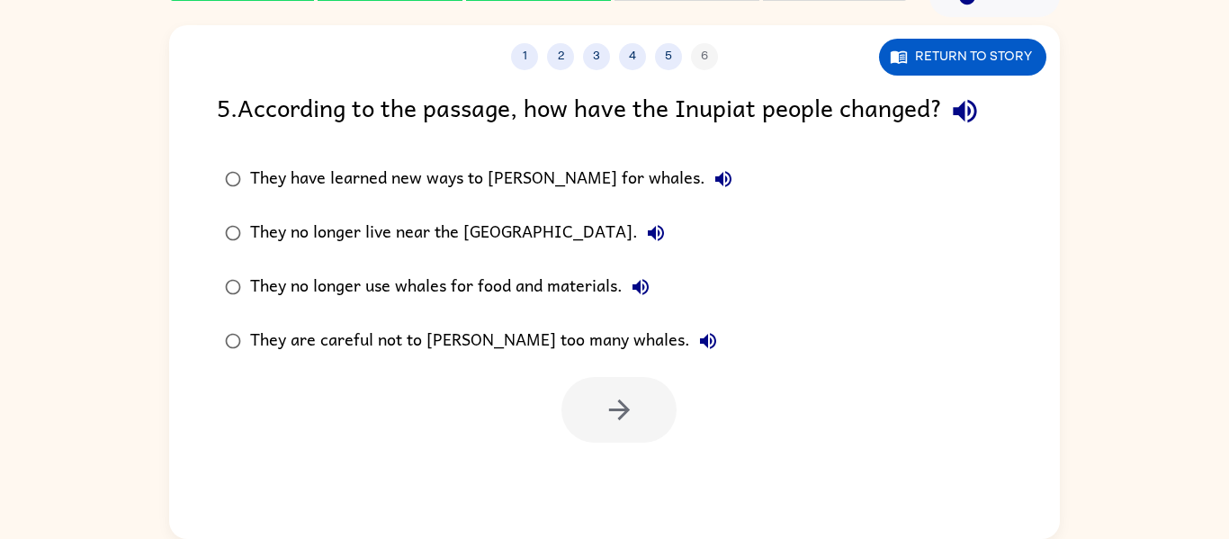
click at [648, 234] on icon "button" at bounding box center [656, 233] width 16 height 16
click at [639, 282] on icon "button" at bounding box center [640, 287] width 16 height 16
click at [700, 338] on icon "button" at bounding box center [708, 341] width 16 height 16
click at [555, 175] on div "They have learned new ways to hunt for whales." at bounding box center [495, 179] width 491 height 36
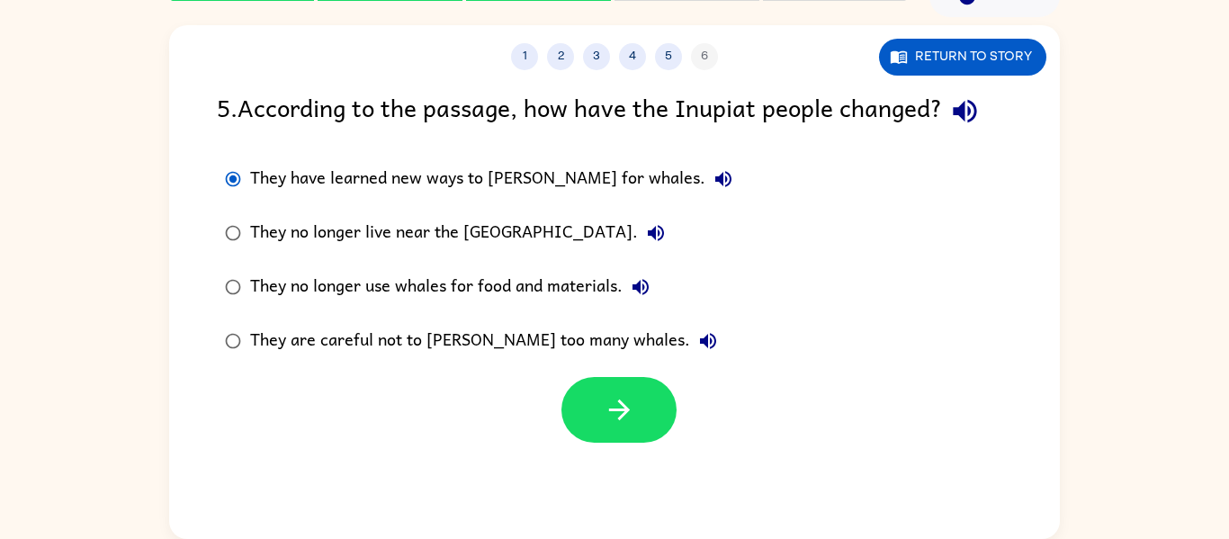
click at [608, 374] on div at bounding box center [614, 405] width 891 height 75
click at [610, 384] on button "button" at bounding box center [618, 410] width 115 height 66
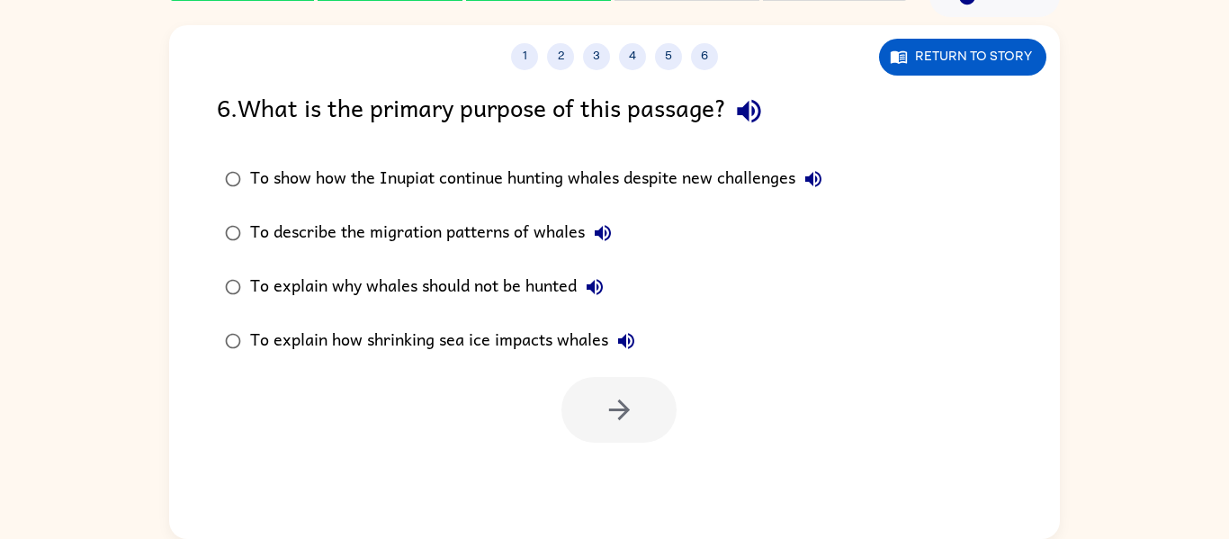
click at [765, 96] on icon "button" at bounding box center [748, 110] width 31 height 31
click at [822, 178] on icon "button" at bounding box center [813, 179] width 22 height 22
click at [598, 228] on icon "button" at bounding box center [603, 233] width 22 height 22
click at [597, 288] on icon "button" at bounding box center [595, 287] width 22 height 22
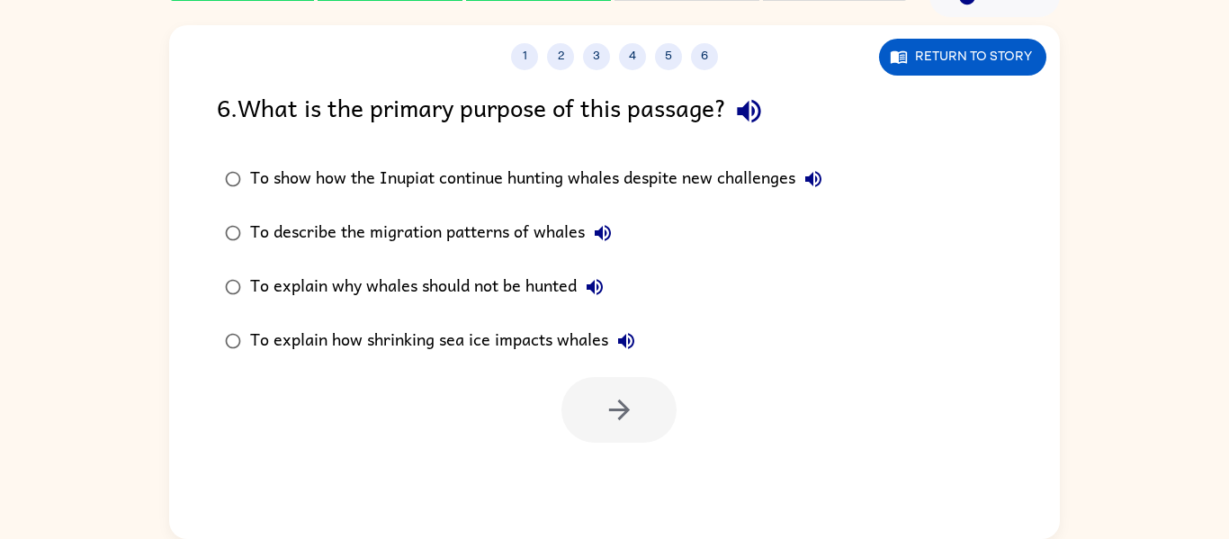
click at [632, 345] on icon "button" at bounding box center [626, 341] width 16 height 16
click at [673, 172] on div "To show how the Inupiat continue hunting whales despite new challenges" at bounding box center [540, 179] width 581 height 36
click at [634, 392] on button "button" at bounding box center [618, 410] width 115 height 66
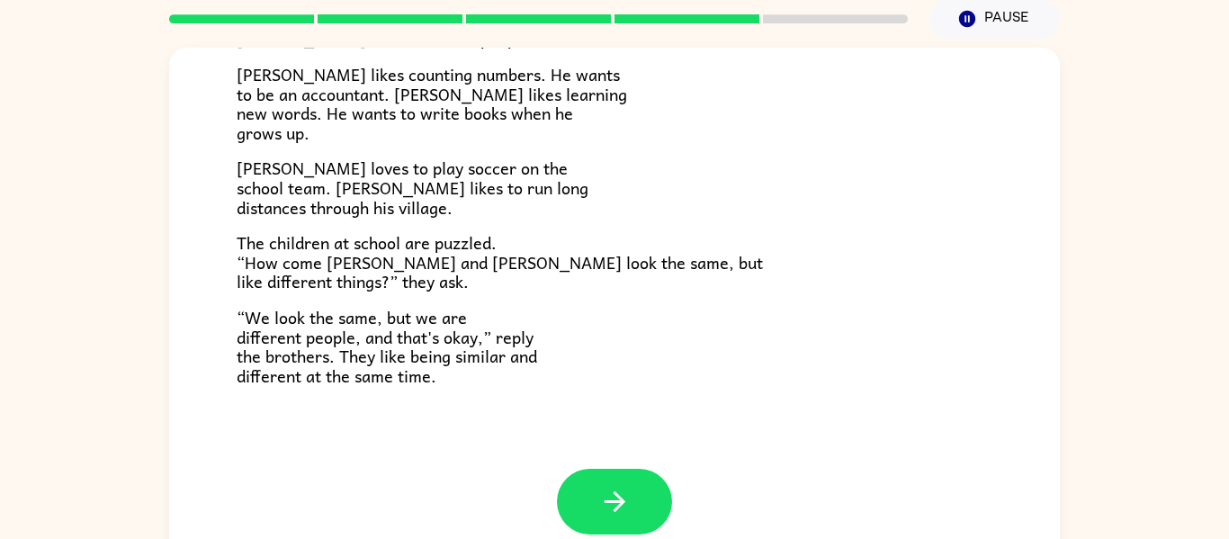
scroll to position [74, 0]
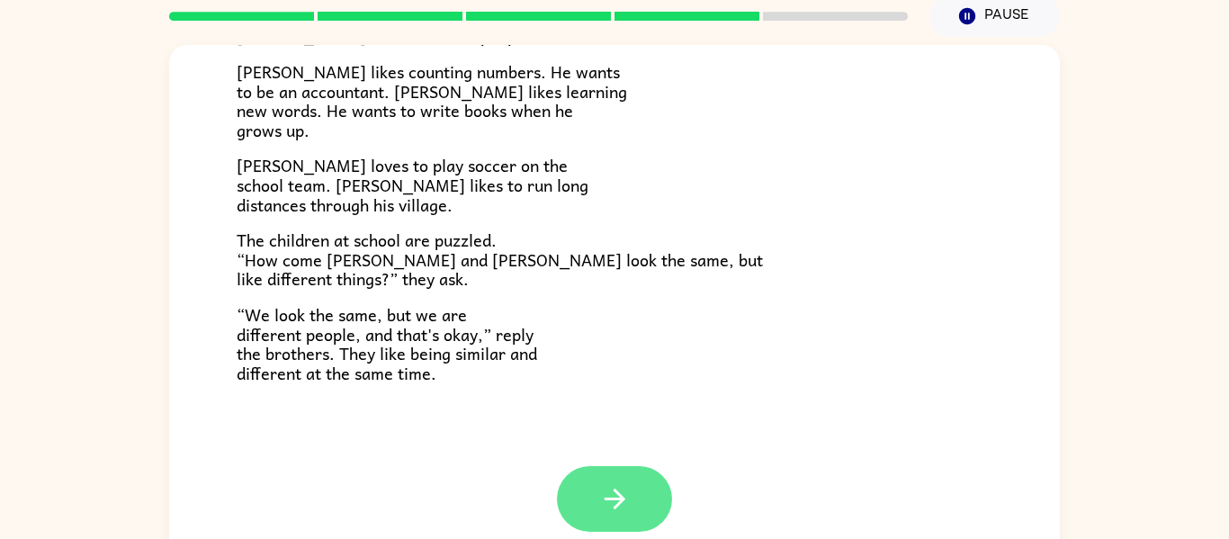
click at [574, 506] on button "button" at bounding box center [614, 499] width 115 height 66
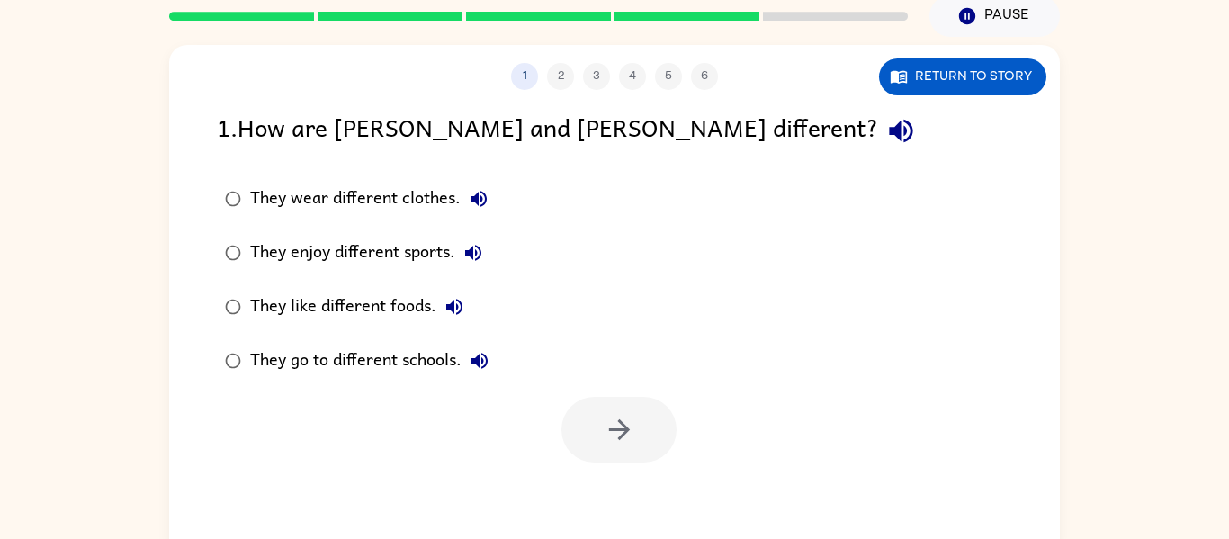
scroll to position [0, 0]
click at [889, 129] on icon "button" at bounding box center [900, 131] width 23 height 23
click at [475, 201] on icon "button" at bounding box center [478, 199] width 16 height 16
click at [475, 253] on icon "button" at bounding box center [473, 253] width 22 height 22
click at [457, 310] on icon "button" at bounding box center [454, 307] width 22 height 22
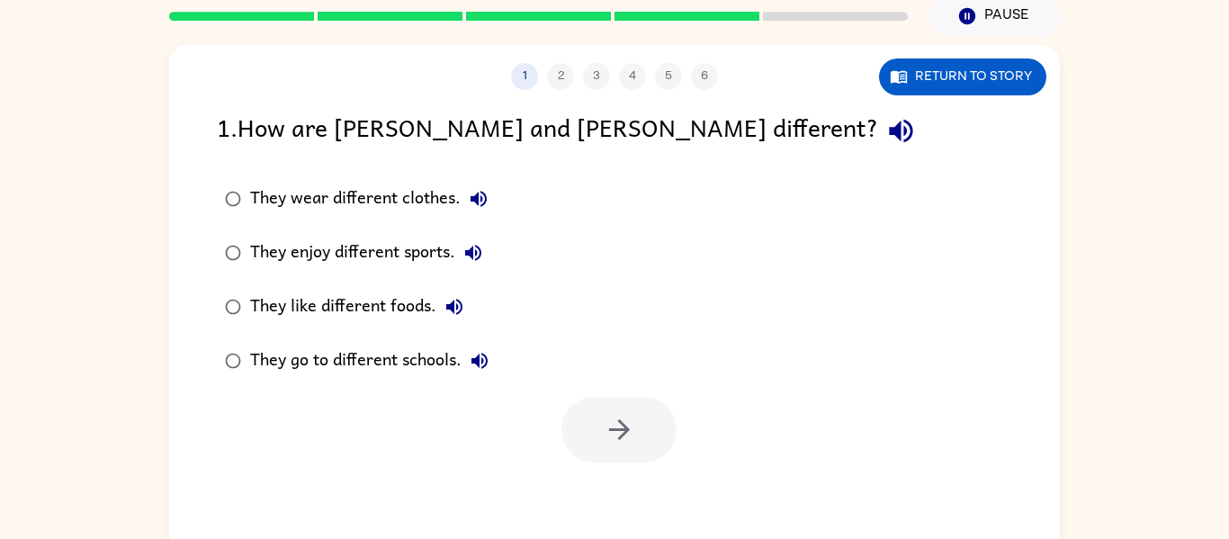
click at [474, 346] on button "They go to different schools." at bounding box center [479, 361] width 36 height 36
click at [363, 248] on div "They enjoy different sports." at bounding box center [370, 253] width 241 height 36
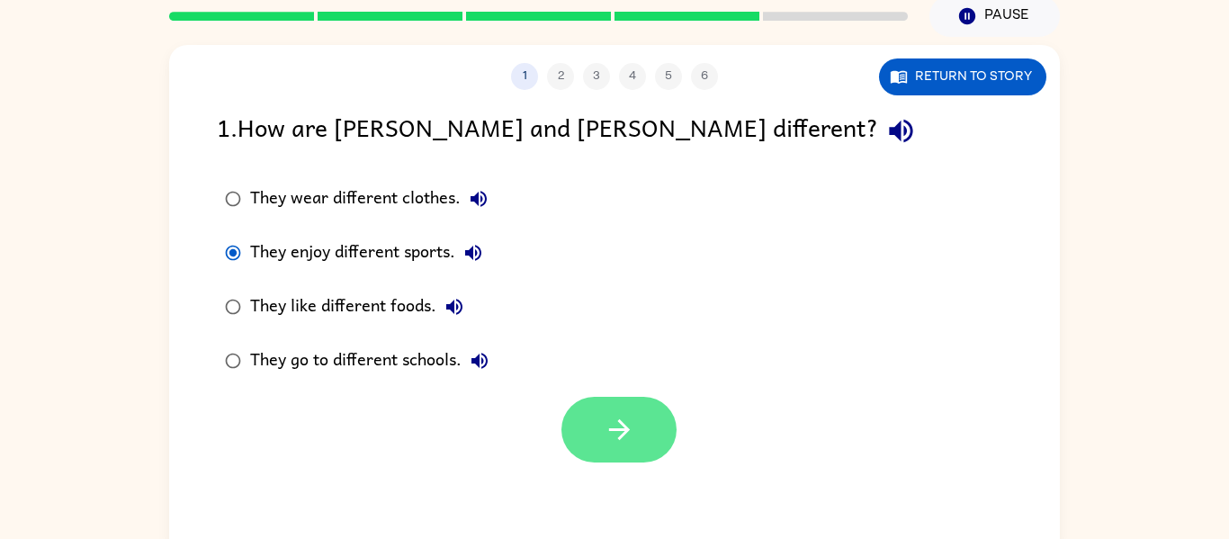
click at [592, 439] on button "button" at bounding box center [618, 430] width 115 height 66
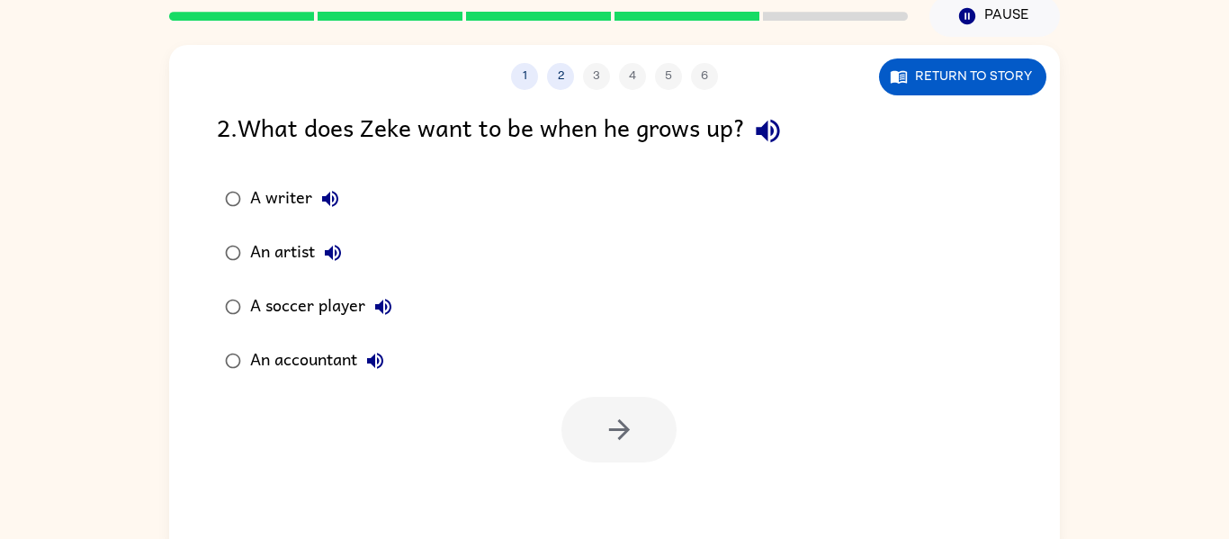
click at [759, 130] on icon "button" at bounding box center [767, 130] width 31 height 31
click at [333, 188] on icon "button" at bounding box center [330, 199] width 22 height 22
click at [334, 239] on button "An artist" at bounding box center [333, 253] width 36 height 36
click at [387, 296] on icon "button" at bounding box center [383, 307] width 22 height 22
click at [386, 356] on icon "button" at bounding box center [375, 361] width 22 height 22
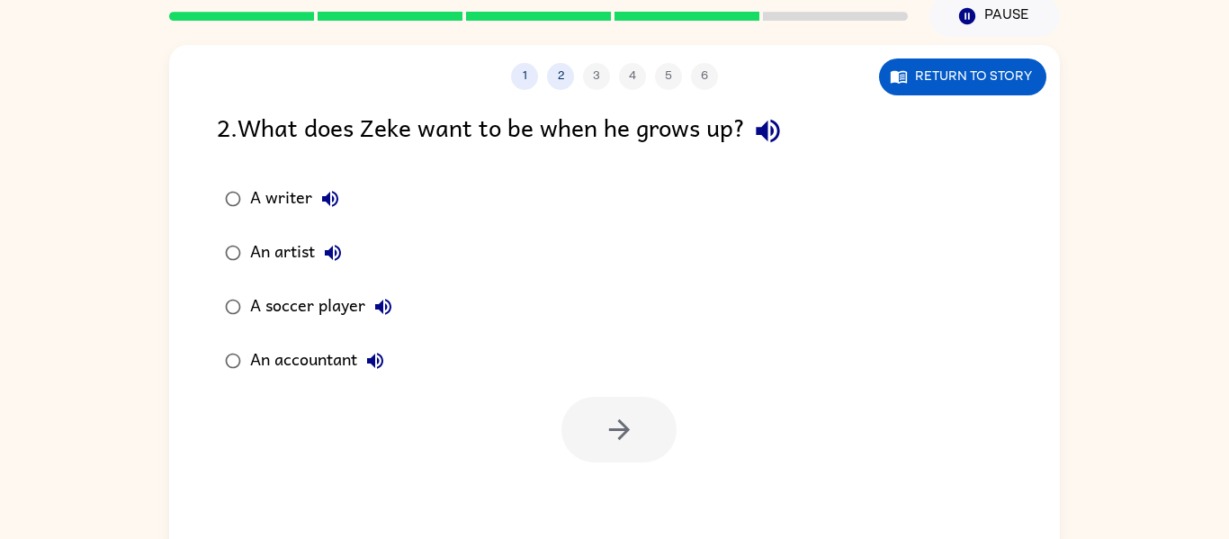
click at [288, 244] on div "An artist" at bounding box center [300, 253] width 101 height 36
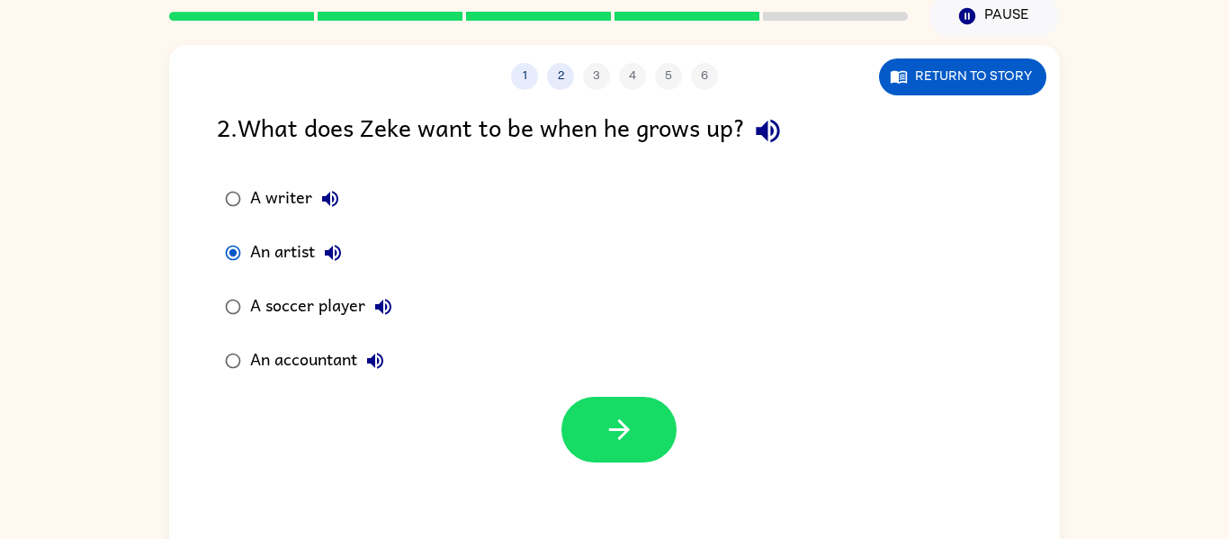
click at [278, 193] on div "A writer" at bounding box center [299, 199] width 98 height 36
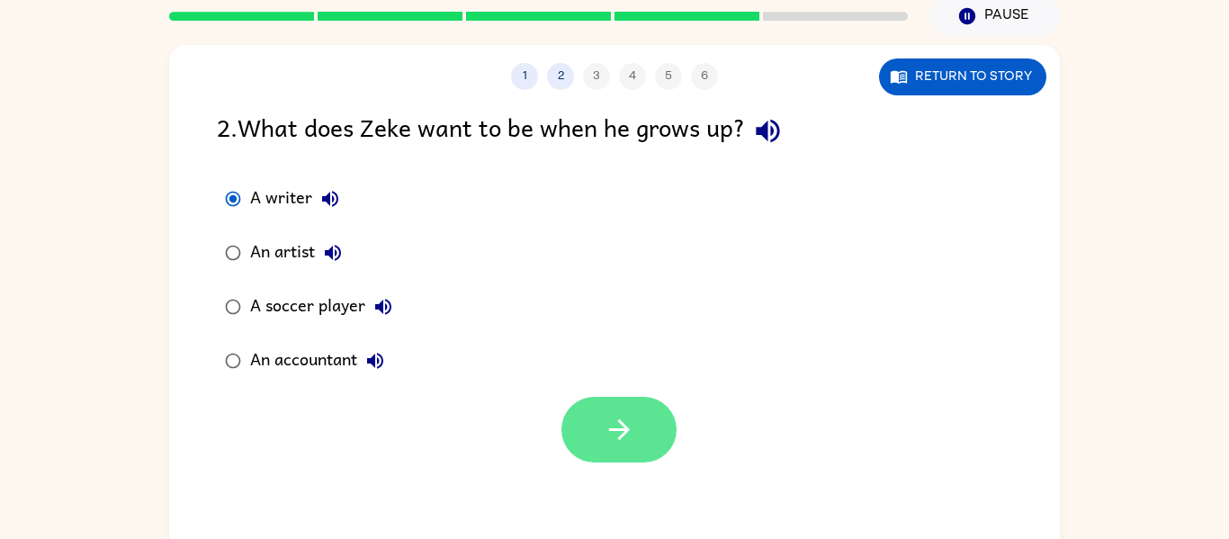
click at [584, 420] on button "button" at bounding box center [618, 430] width 115 height 66
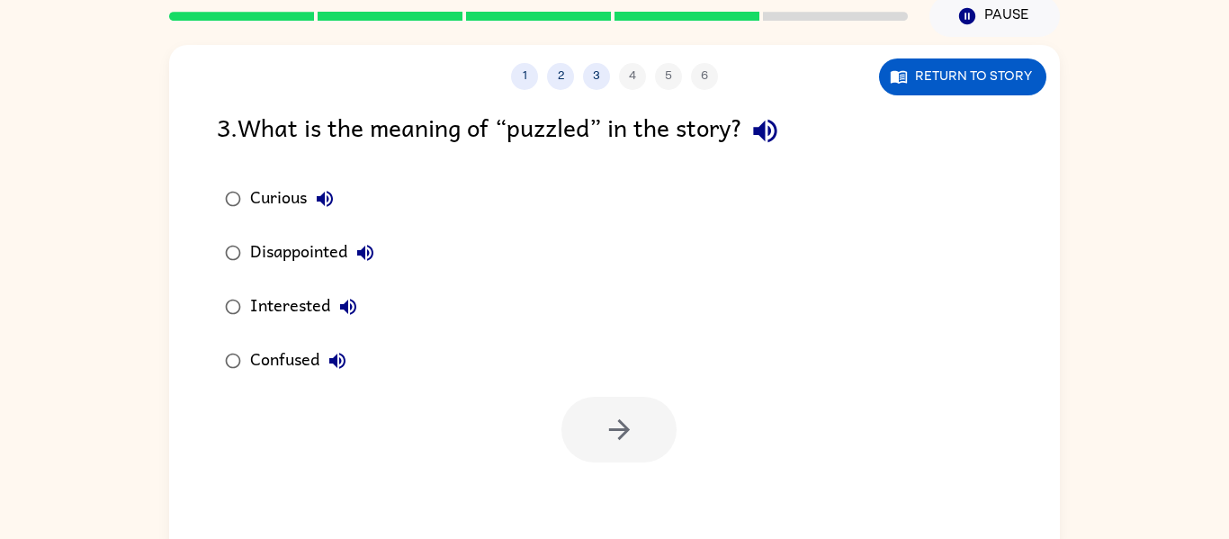
click at [318, 196] on icon "button" at bounding box center [325, 199] width 22 height 22
click at [758, 140] on icon "button" at bounding box center [764, 130] width 31 height 31
click at [321, 197] on icon "button" at bounding box center [325, 199] width 16 height 16
click at [372, 251] on icon "button" at bounding box center [365, 253] width 22 height 22
click at [350, 305] on icon "button" at bounding box center [348, 307] width 16 height 16
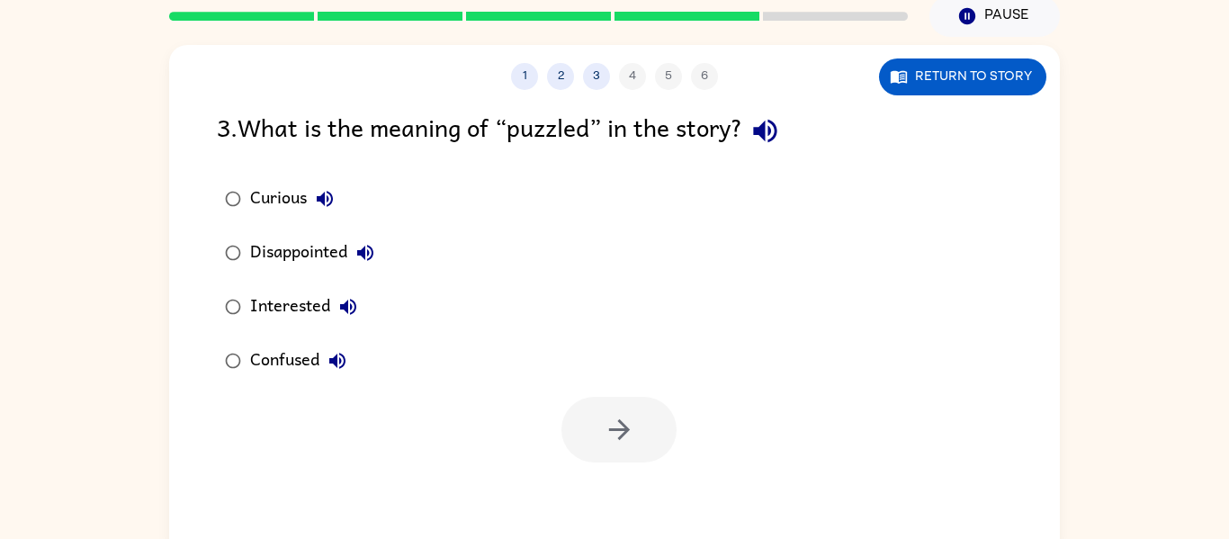
click at [338, 358] on icon "button" at bounding box center [338, 361] width 22 height 22
click at [290, 365] on div "Confused" at bounding box center [302, 361] width 105 height 36
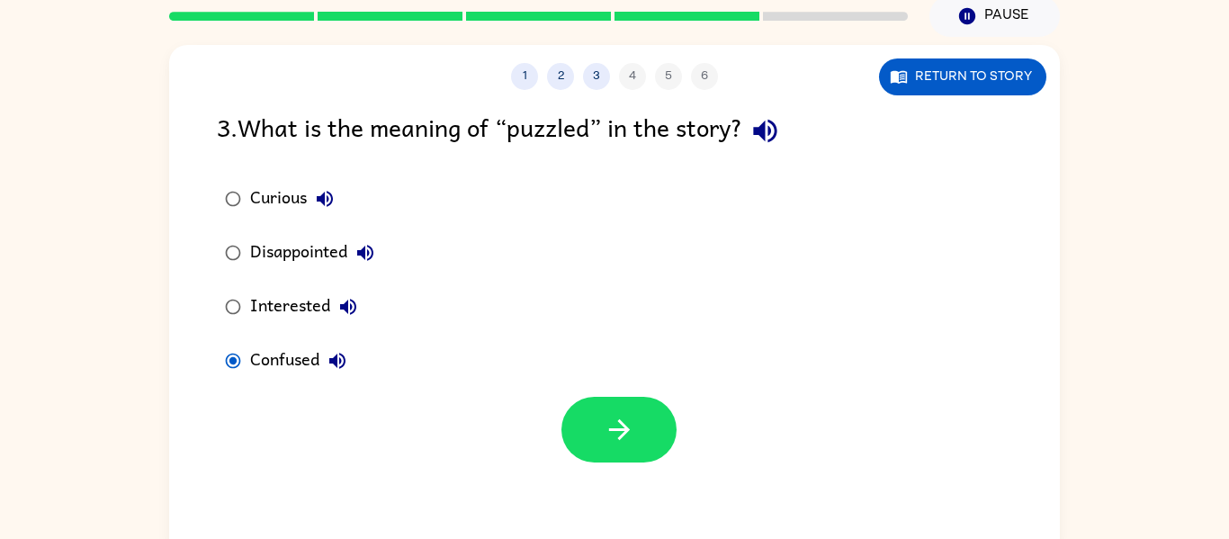
click at [553, 417] on div at bounding box center [614, 425] width 891 height 75
click at [624, 432] on icon "button" at bounding box center [618, 429] width 21 height 21
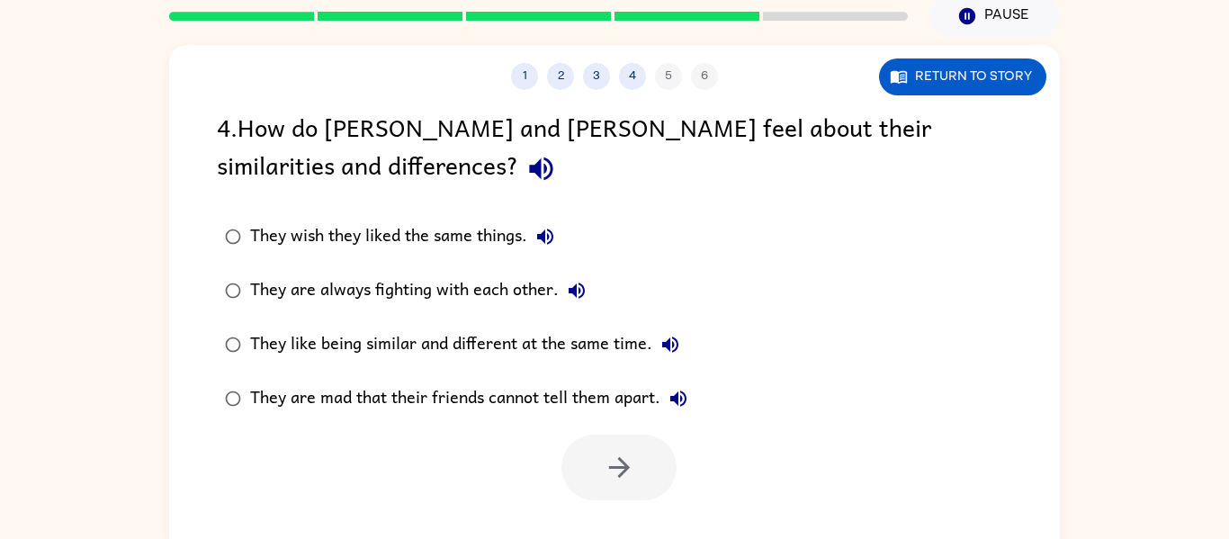
click at [529, 169] on icon "button" at bounding box center [540, 168] width 23 height 23
click at [549, 239] on icon "button" at bounding box center [545, 236] width 16 height 16
click at [580, 300] on icon "button" at bounding box center [577, 291] width 22 height 22
click at [667, 348] on icon "button" at bounding box center [670, 344] width 16 height 16
click at [681, 399] on icon "button" at bounding box center [678, 399] width 22 height 22
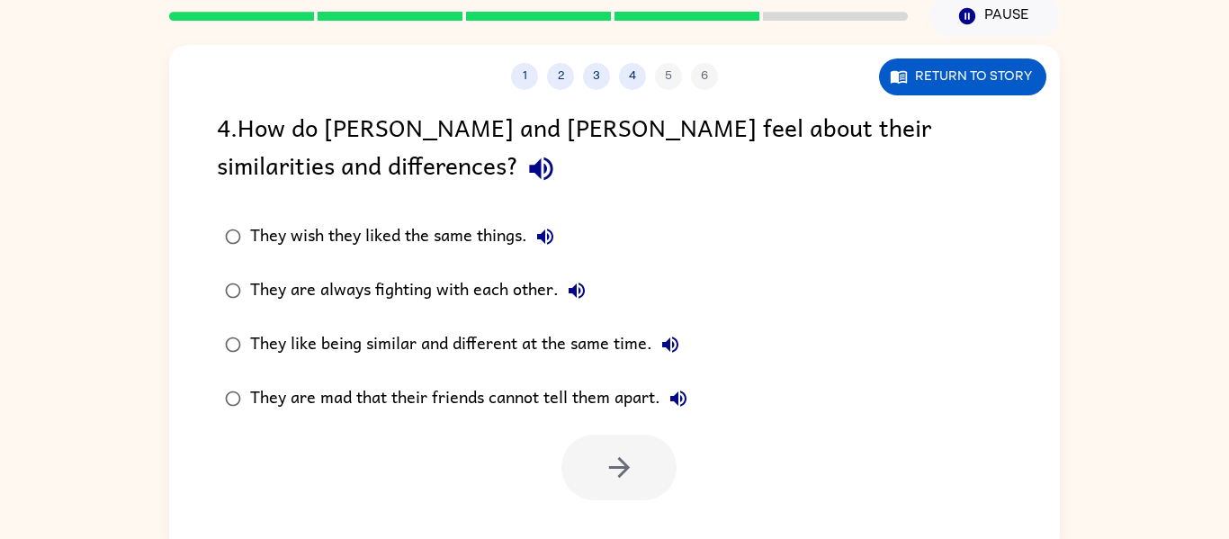
click at [505, 343] on div "They like being similar and different at the same time." at bounding box center [469, 345] width 438 height 36
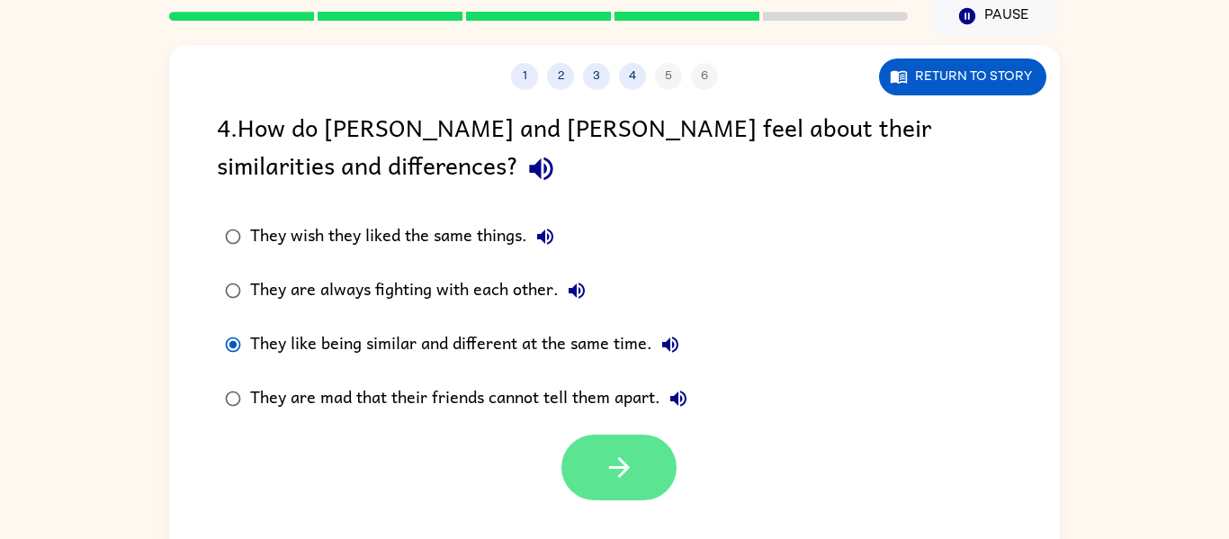
click at [584, 446] on button "button" at bounding box center [618, 468] width 115 height 66
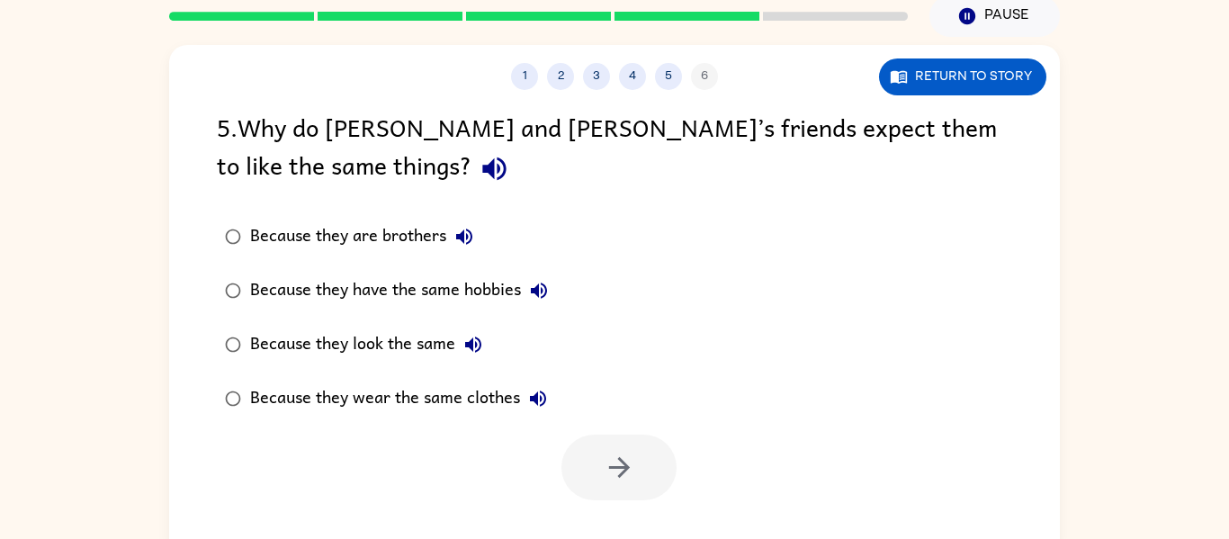
click at [479, 181] on icon "button" at bounding box center [494, 168] width 31 height 31
click at [462, 232] on icon "button" at bounding box center [464, 236] width 16 height 16
click at [546, 293] on icon "button" at bounding box center [539, 290] width 16 height 16
click at [467, 345] on icon "button" at bounding box center [473, 344] width 16 height 16
click at [539, 398] on icon "button" at bounding box center [538, 399] width 22 height 22
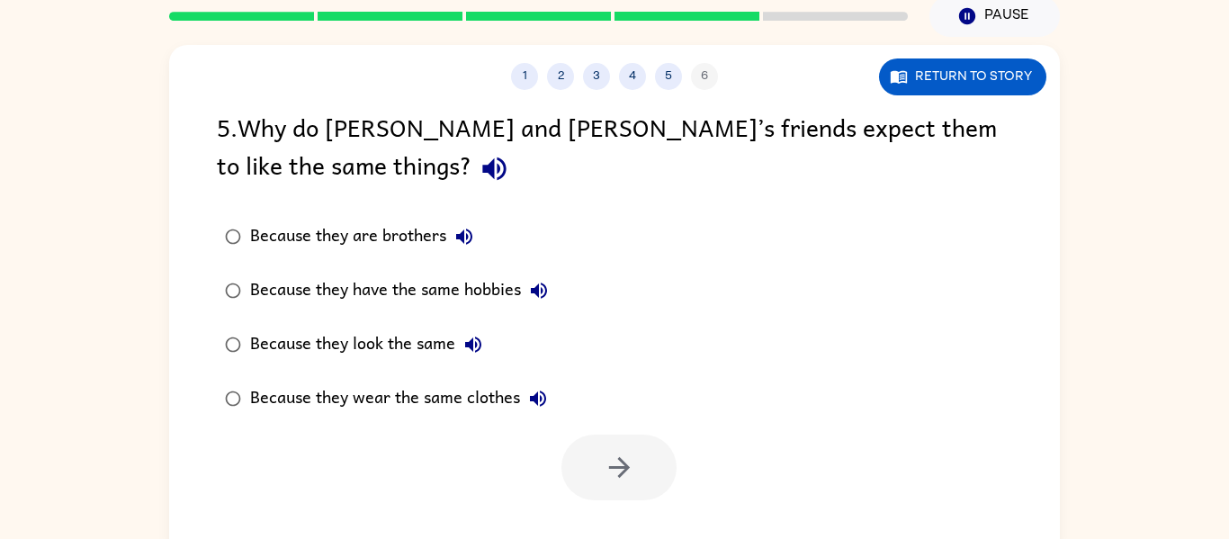
click at [372, 339] on div "Because they look the same" at bounding box center [370, 345] width 241 height 36
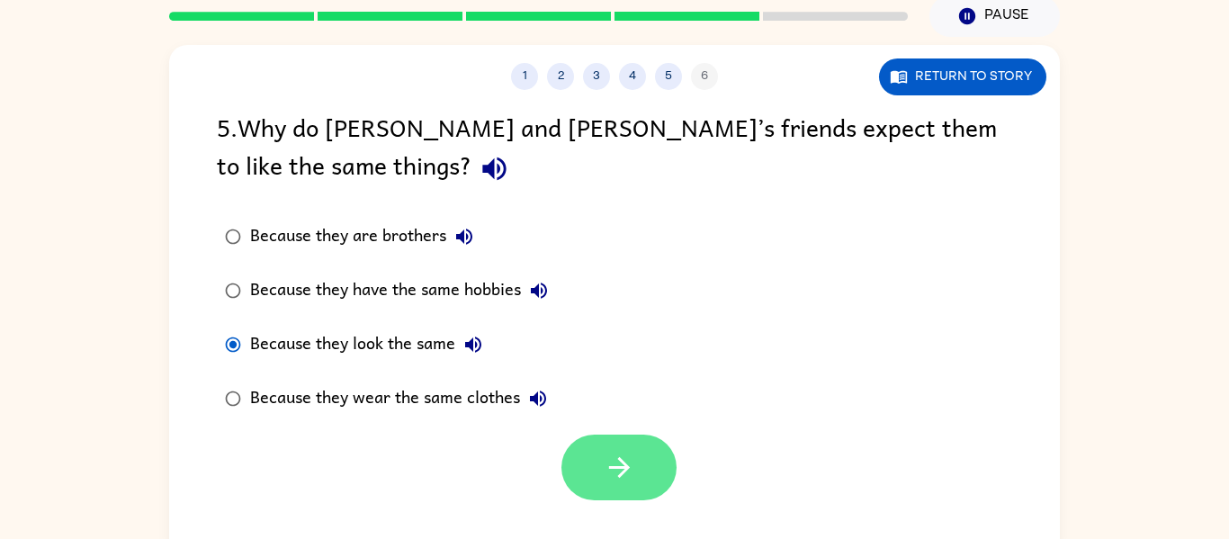
click at [591, 484] on button "button" at bounding box center [618, 468] width 115 height 66
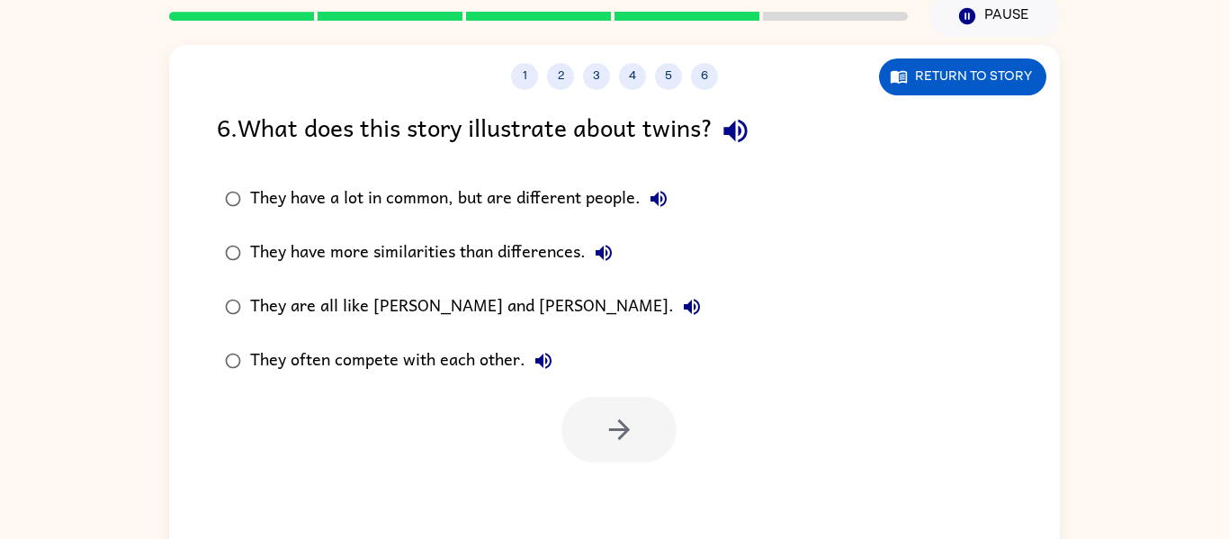
click at [743, 131] on icon "button" at bounding box center [735, 130] width 31 height 31
click at [655, 199] on icon "button" at bounding box center [658, 199] width 16 height 16
click at [603, 256] on icon "button" at bounding box center [604, 253] width 16 height 16
click at [681, 307] on icon "button" at bounding box center [692, 307] width 22 height 22
click at [542, 362] on icon "button" at bounding box center [543, 361] width 16 height 16
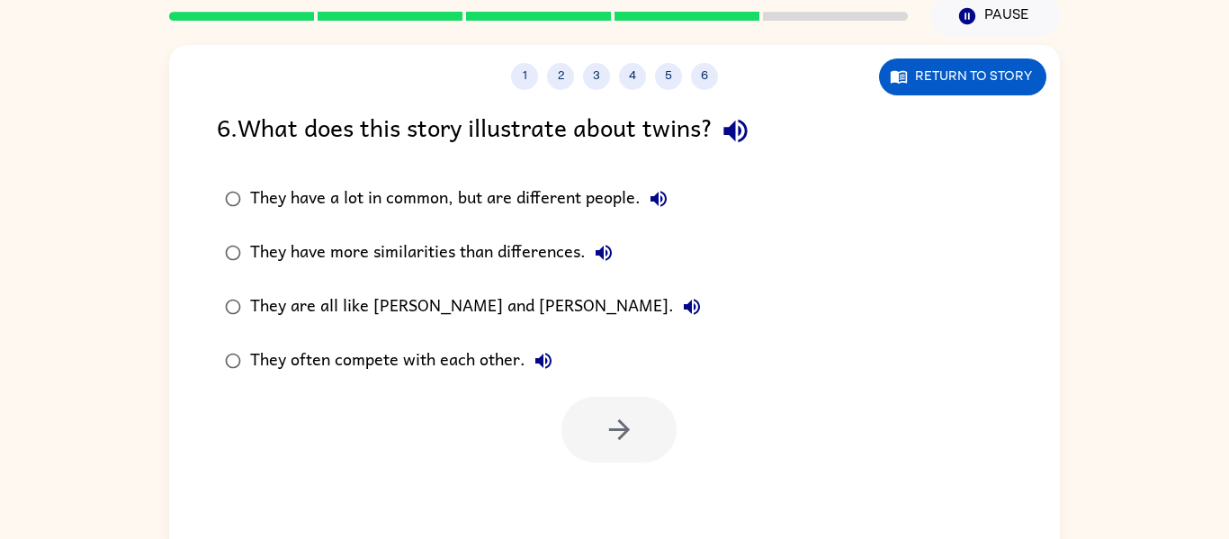
click at [605, 249] on icon "button" at bounding box center [604, 253] width 22 height 22
click at [657, 202] on icon "button" at bounding box center [658, 199] width 16 height 16
click at [551, 246] on div "They have more similarities than differences." at bounding box center [436, 253] width 372 height 36
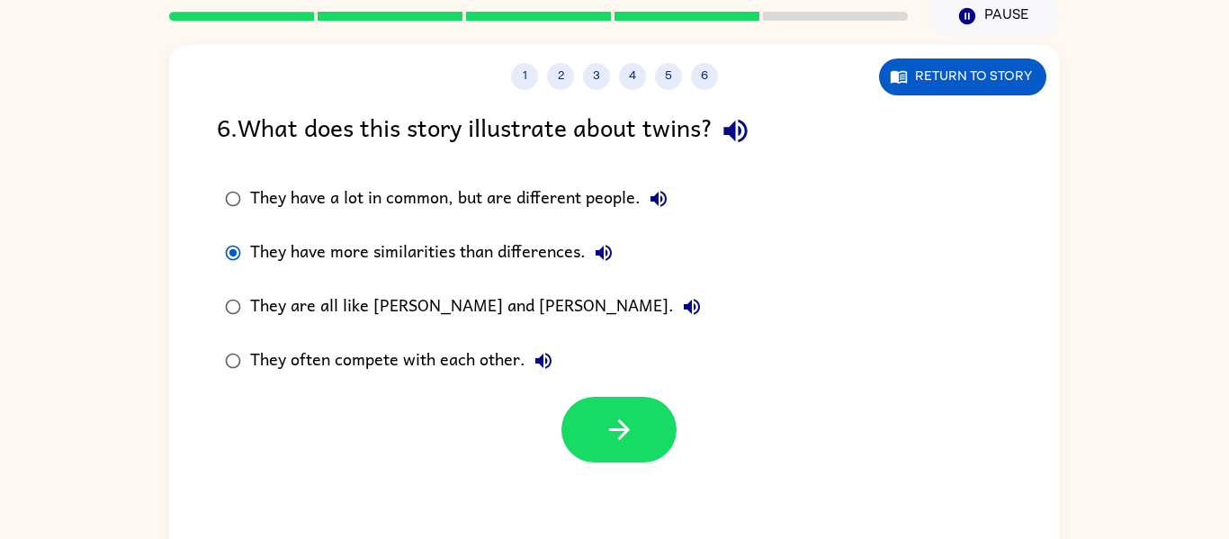
click at [538, 193] on div "They have a lot in common, but are different people." at bounding box center [463, 199] width 426 height 36
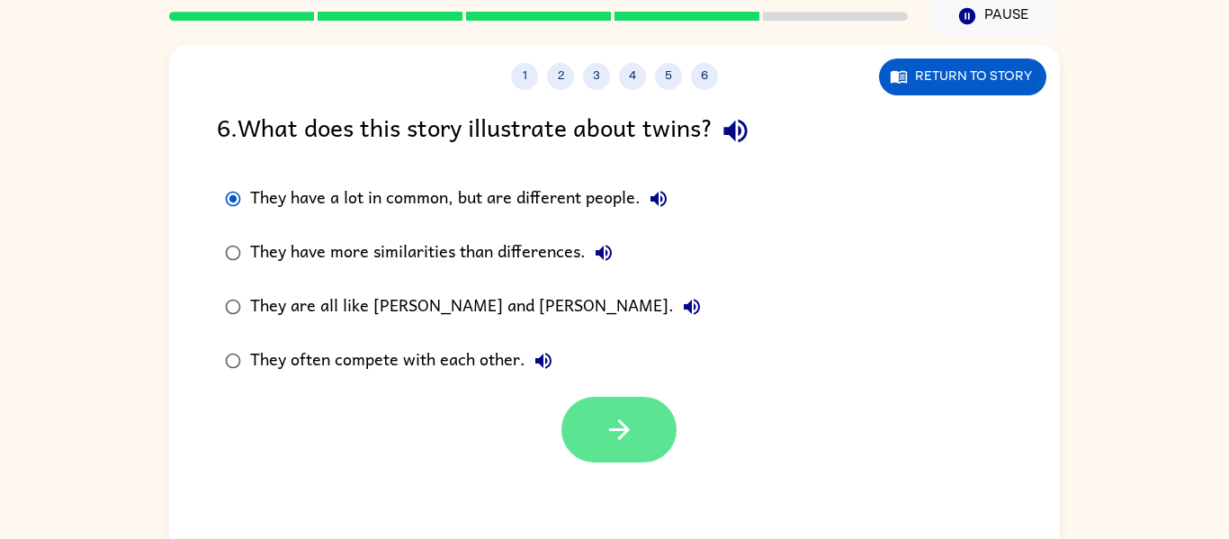
click at [617, 401] on button "button" at bounding box center [618, 430] width 115 height 66
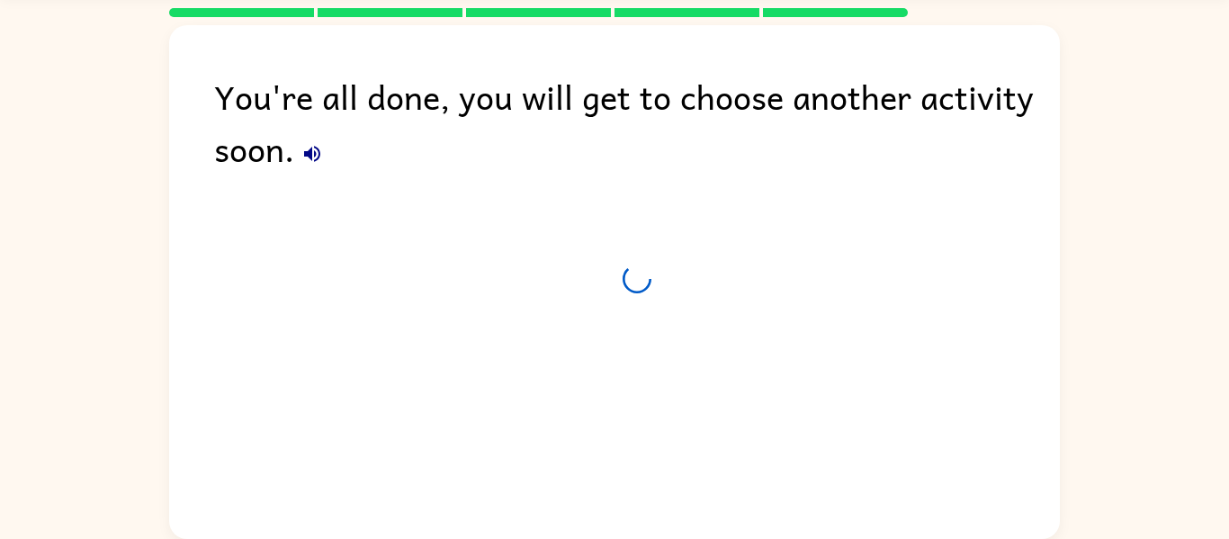
scroll to position [58, 0]
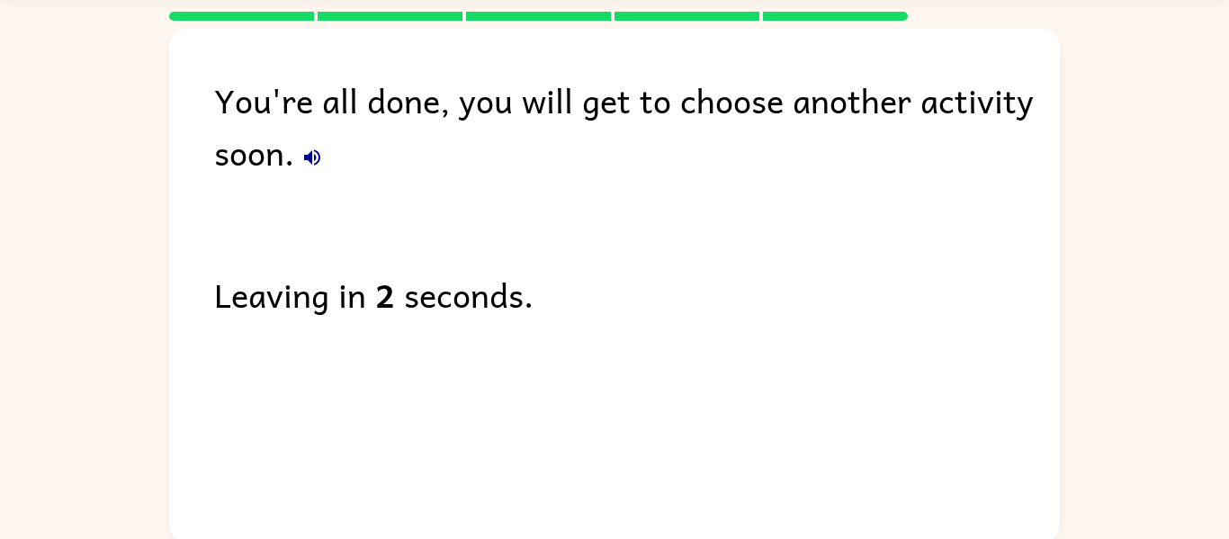
click at [303, 157] on icon "button" at bounding box center [312, 158] width 22 height 22
